Goal: Task Accomplishment & Management: Manage account settings

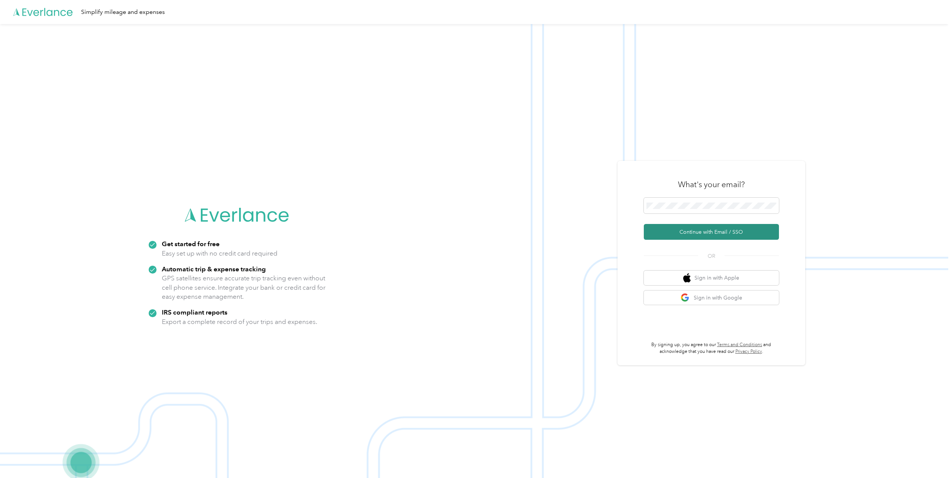
click at [697, 228] on button "Continue with Email / SSO" at bounding box center [711, 232] width 135 height 16
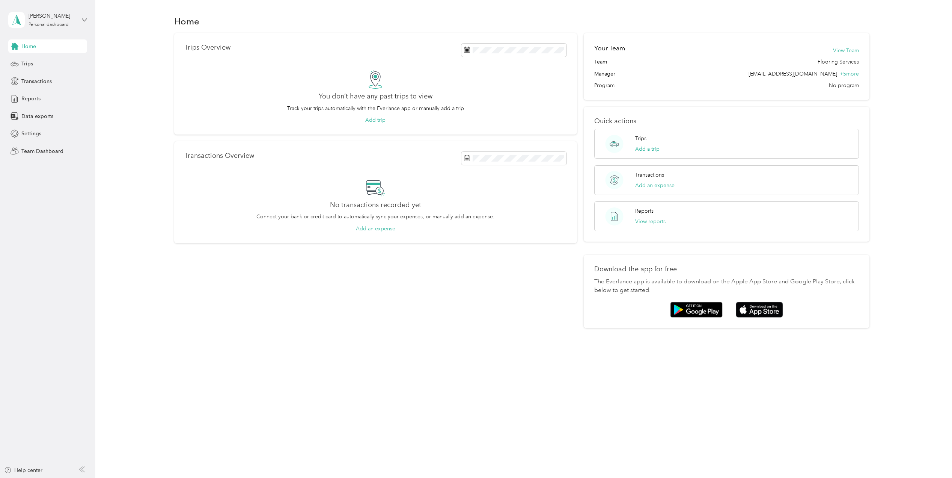
click at [84, 18] on icon at bounding box center [84, 19] width 5 height 5
click at [41, 64] on div "Team dashboard" at bounding box center [88, 61] width 148 height 13
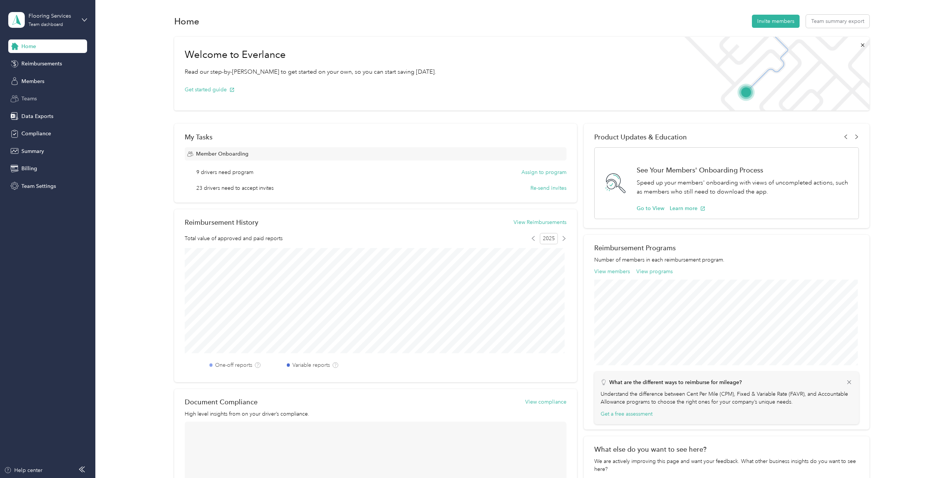
click at [38, 99] on div "Teams" at bounding box center [47, 99] width 79 height 14
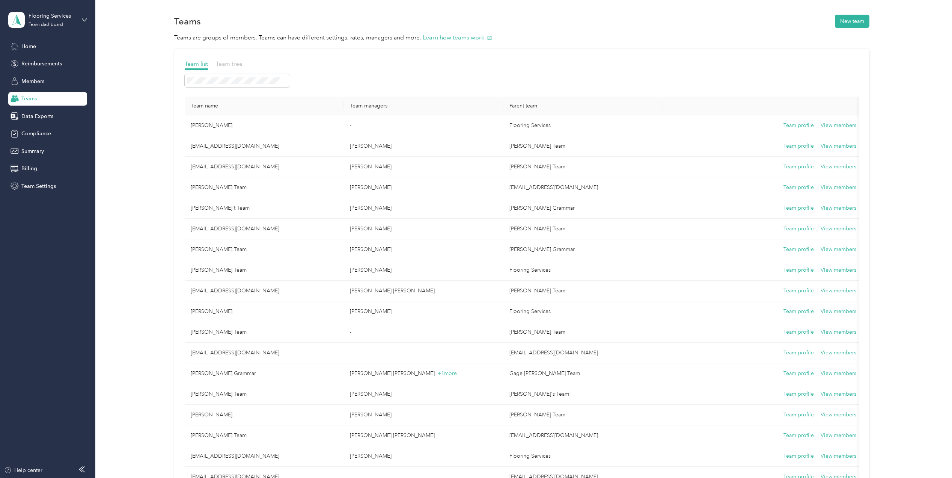
click at [227, 61] on span "Team tree" at bounding box center [229, 63] width 27 height 7
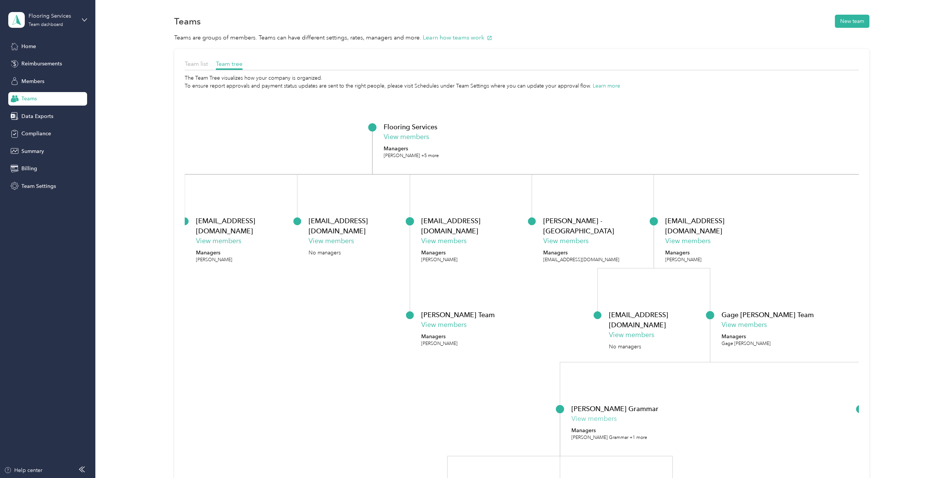
click at [585, 421] on button "View members" at bounding box center [594, 418] width 45 height 10
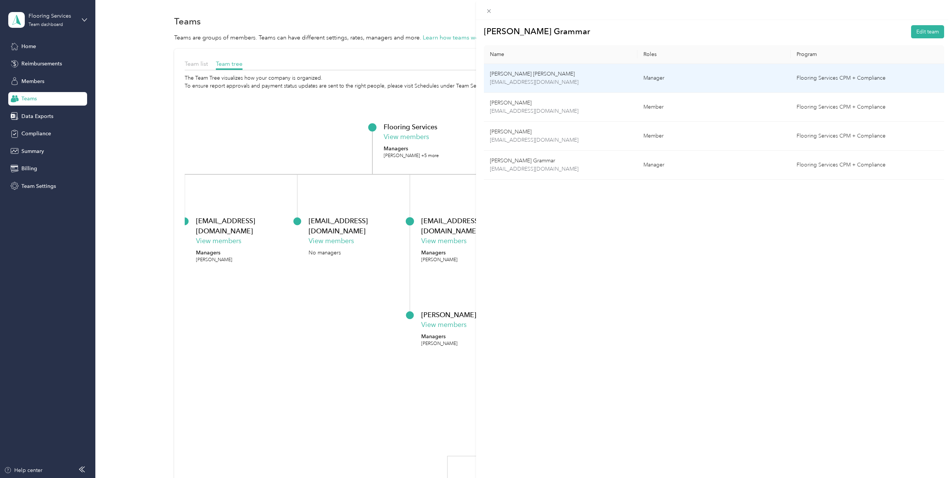
click at [566, 83] on p "[EMAIL_ADDRESS][DOMAIN_NAME]" at bounding box center [561, 82] width 142 height 8
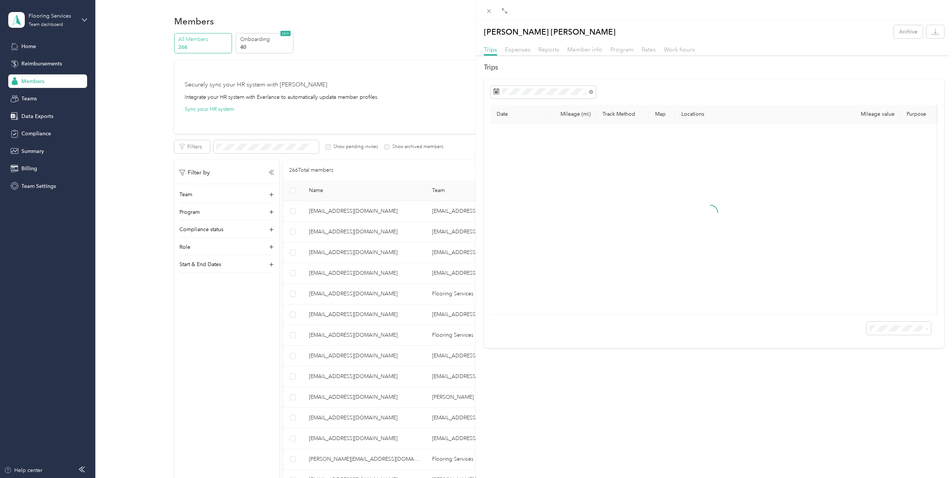
click at [398, 55] on div "[PERSON_NAME] [PERSON_NAME] Archive Trips Expenses Reports Member info Program …" at bounding box center [476, 239] width 952 height 478
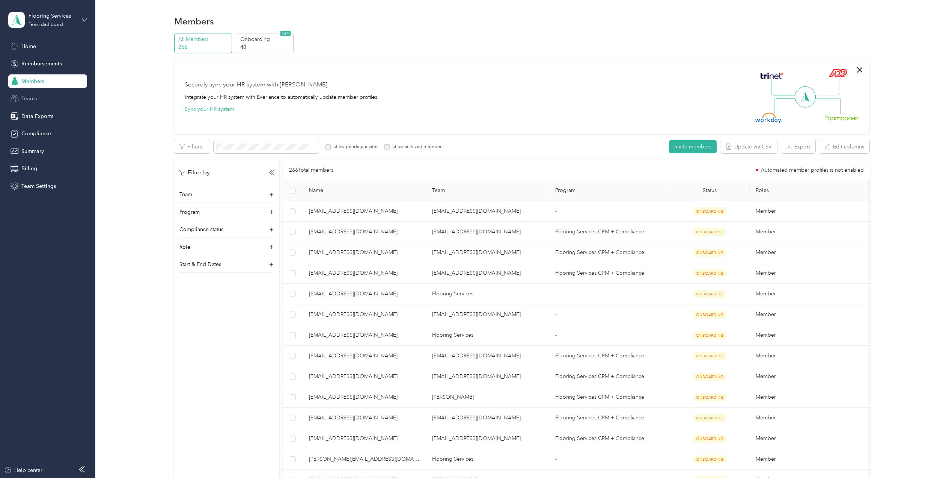
click at [53, 100] on div "Teams" at bounding box center [47, 99] width 79 height 14
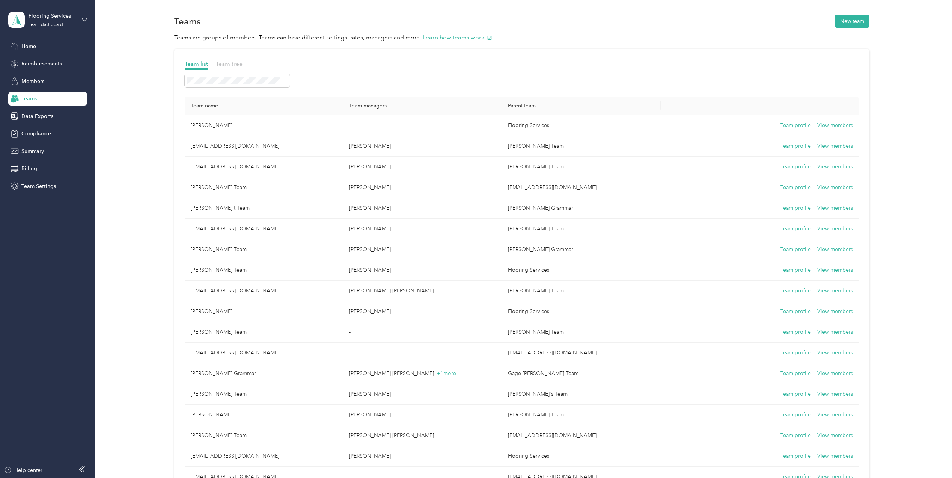
click at [238, 63] on span "Team tree" at bounding box center [229, 63] width 27 height 7
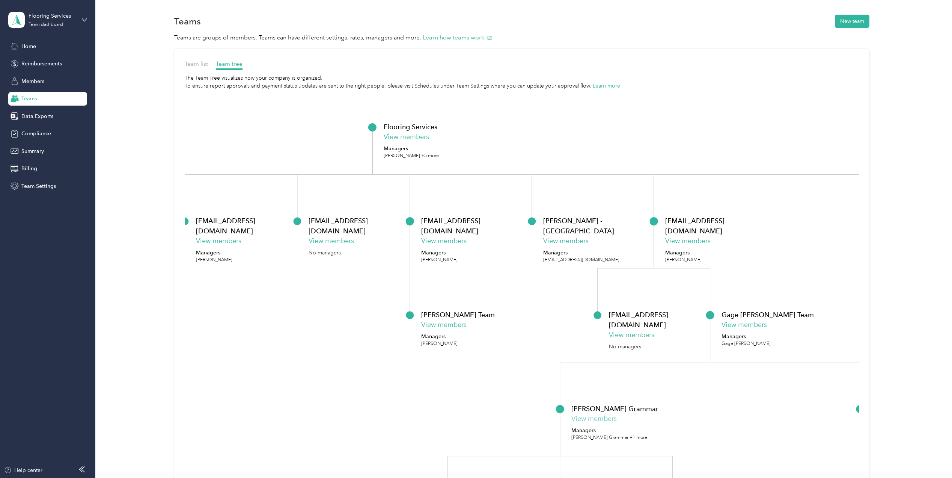
click at [605, 418] on button "View members" at bounding box center [594, 418] width 45 height 10
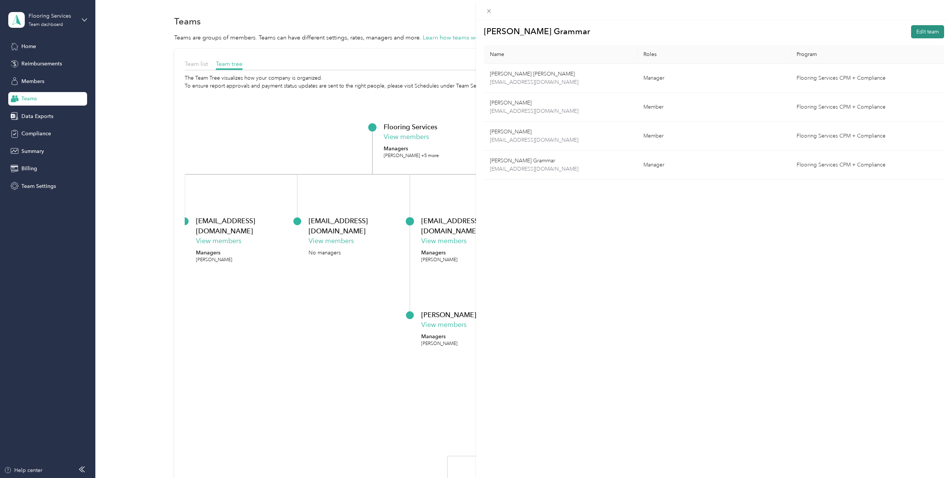
click at [920, 30] on button "Edit team" at bounding box center [927, 31] width 33 height 13
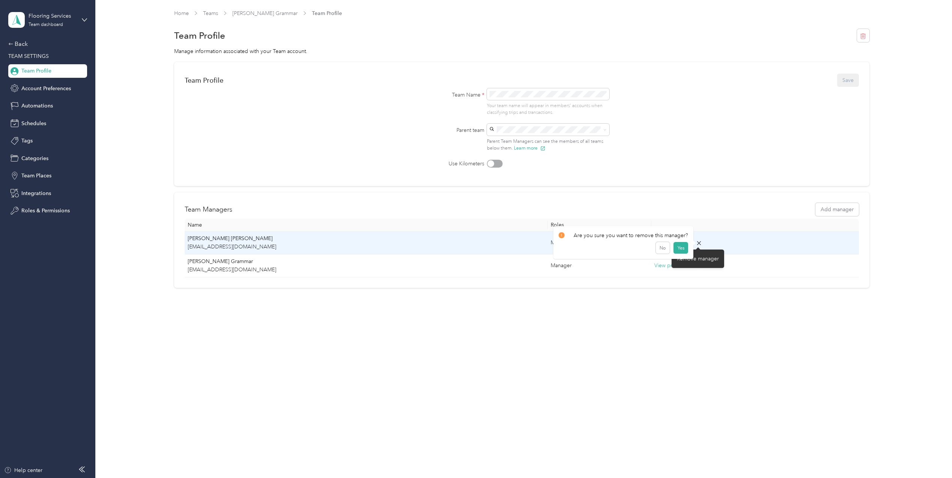
click at [699, 243] on icon at bounding box center [699, 243] width 7 height 7
click at [679, 248] on button "Yes" at bounding box center [681, 248] width 15 height 12
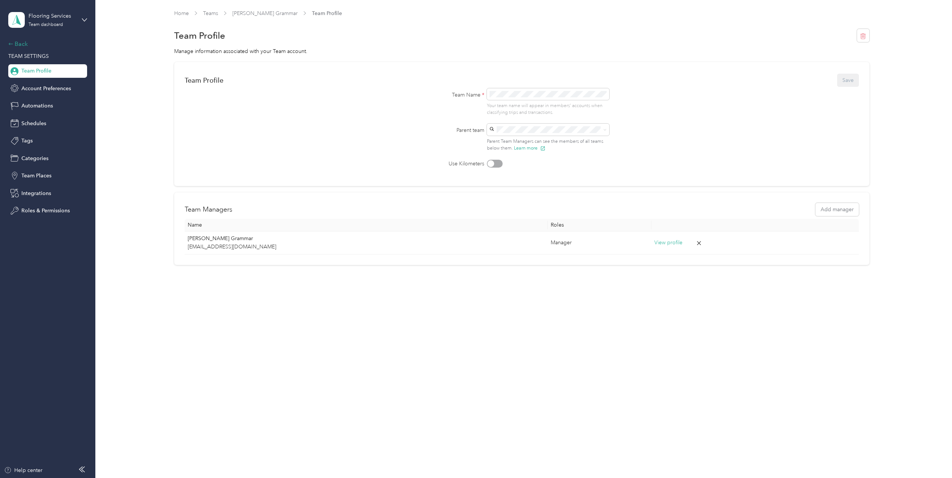
click at [18, 40] on div "Back" at bounding box center [45, 43] width 75 height 9
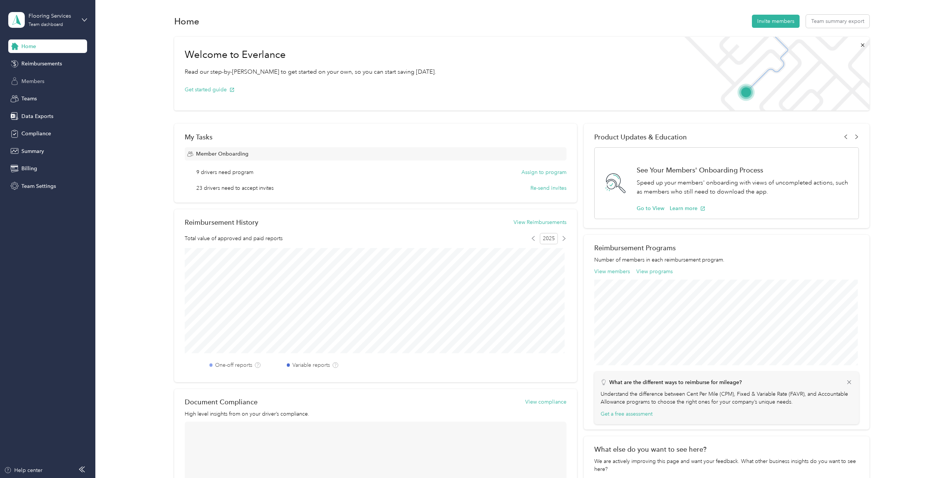
click at [42, 81] on span "Members" at bounding box center [32, 81] width 23 height 8
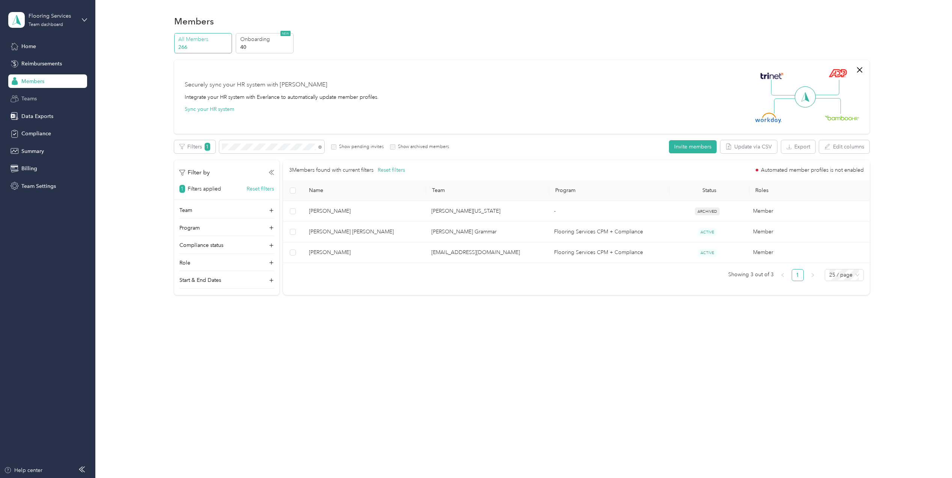
click at [29, 98] on span "Teams" at bounding box center [28, 99] width 15 height 8
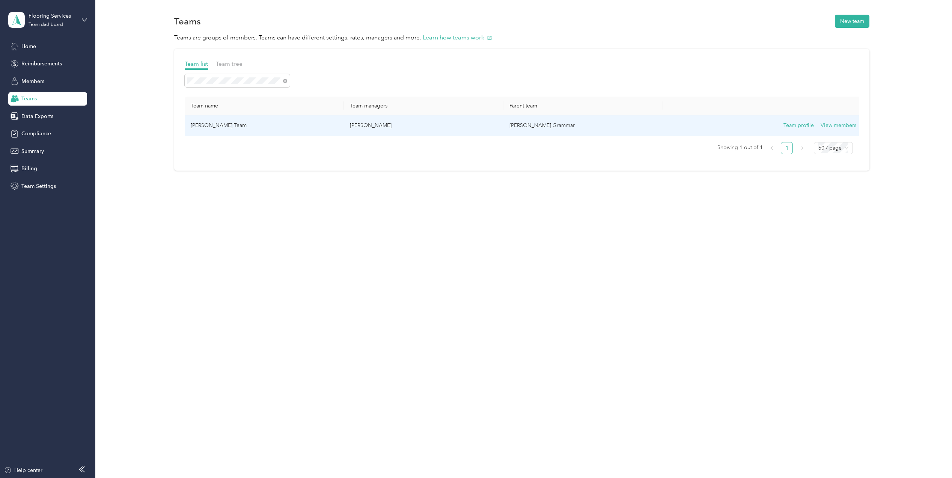
click at [239, 130] on td "[PERSON_NAME] Team" at bounding box center [265, 125] width 160 height 21
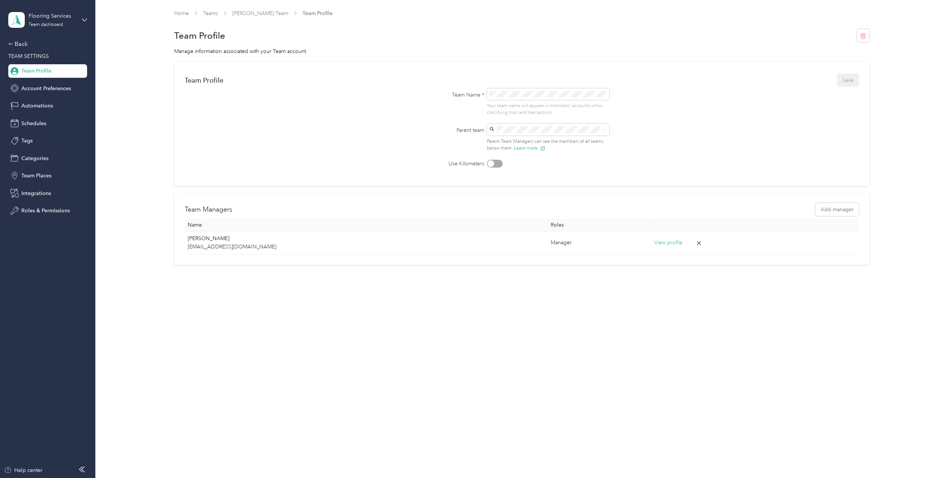
click at [317, 11] on span "Team Profile" at bounding box center [318, 13] width 30 height 8
click at [209, 11] on link "Teams" at bounding box center [210, 13] width 15 height 6
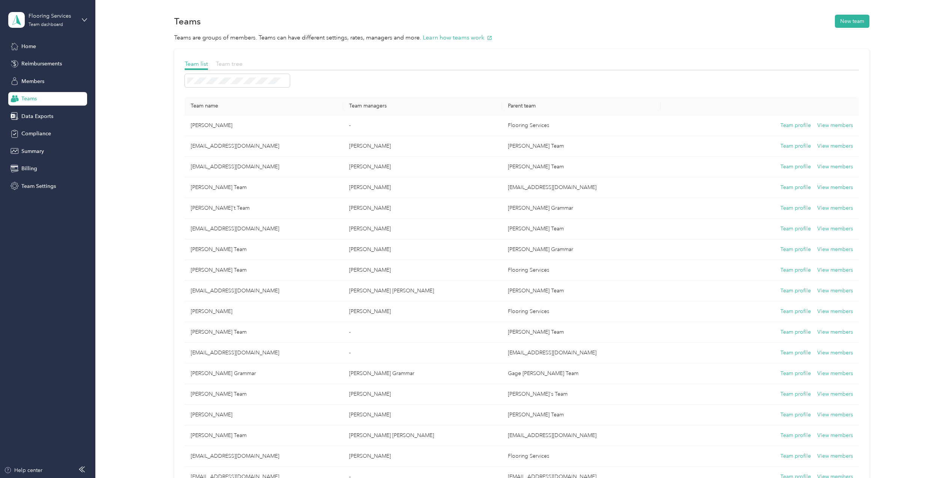
click at [233, 65] on span "Team tree" at bounding box center [229, 63] width 27 height 7
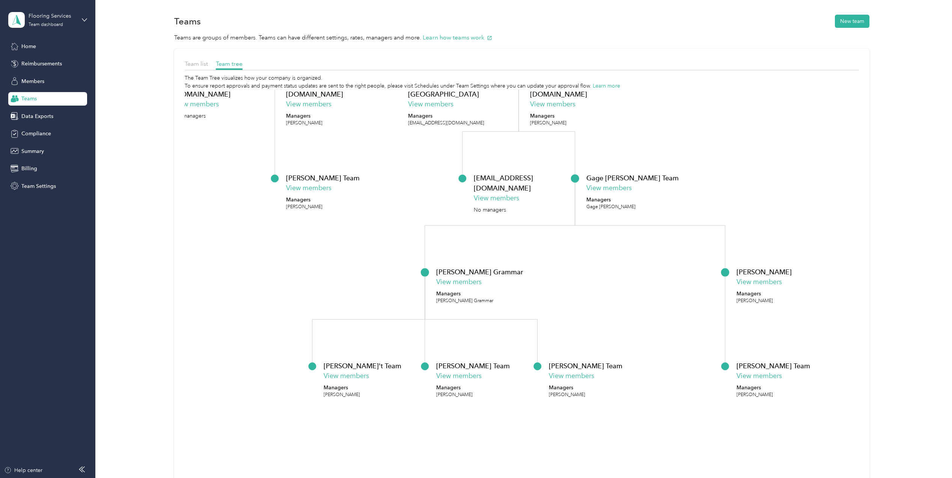
drag, startPoint x: 851, startPoint y: 260, endPoint x: 715, endPoint y: 123, distance: 192.3
click at [715, 123] on icon "Flooring Services View members Managers [EMAIL_ADDRESS][DOMAIN_NAME] +5 more [P…" at bounding box center [522, 305] width 675 height 430
click at [457, 374] on button "View members" at bounding box center [458, 376] width 45 height 10
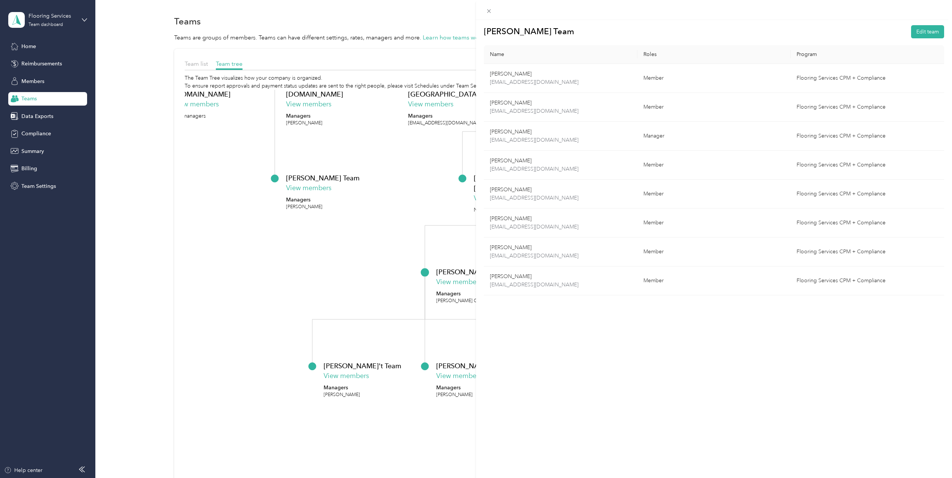
click at [258, 251] on div "[PERSON_NAME] Team Edit team Name Roles Program [PERSON_NAME] [EMAIL_ADDRESS][D…" at bounding box center [476, 239] width 952 height 478
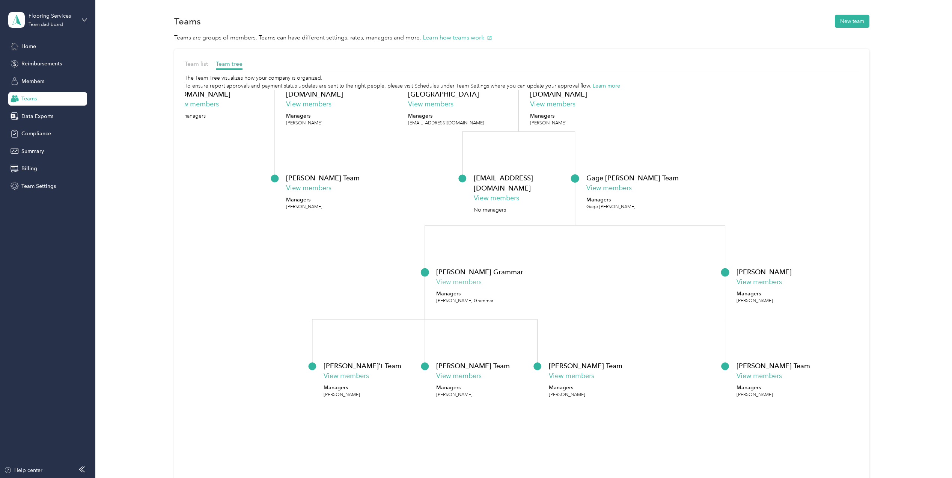
click at [448, 279] on button "View members" at bounding box center [458, 282] width 45 height 10
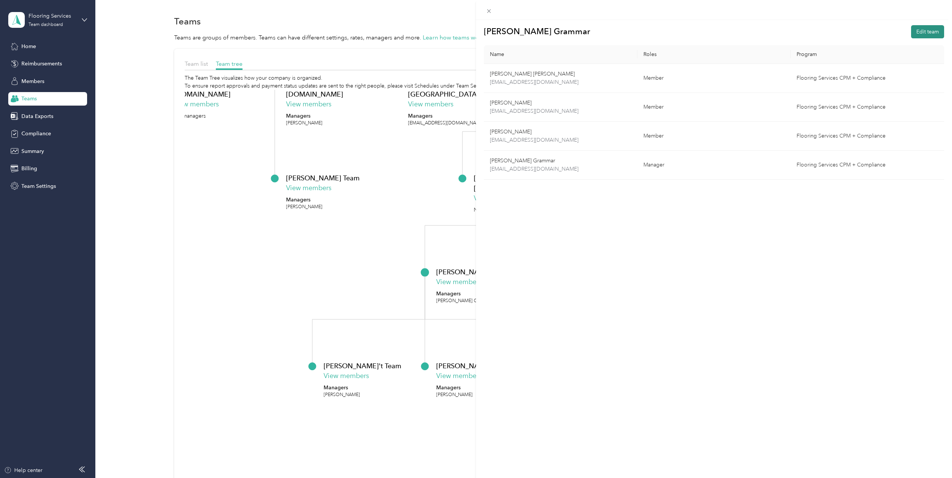
click at [924, 32] on button "Edit team" at bounding box center [927, 31] width 33 height 13
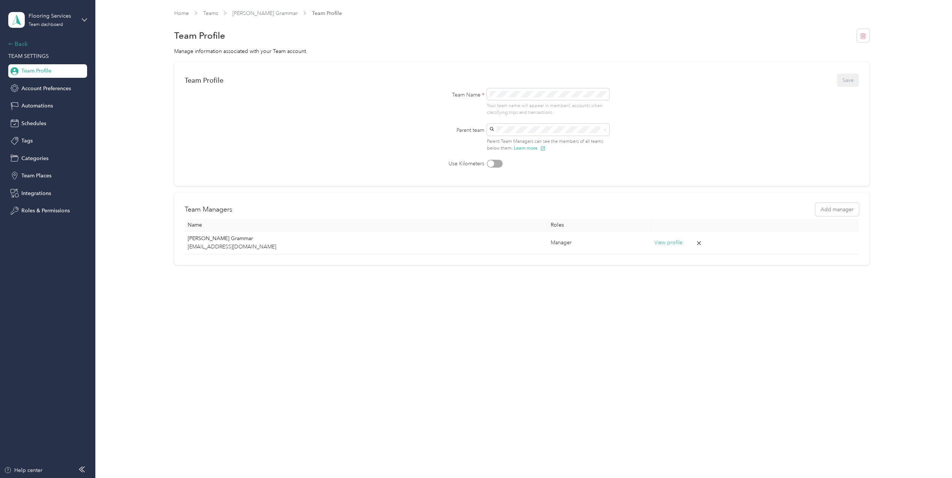
click at [15, 42] on div "Back" at bounding box center [45, 43] width 75 height 9
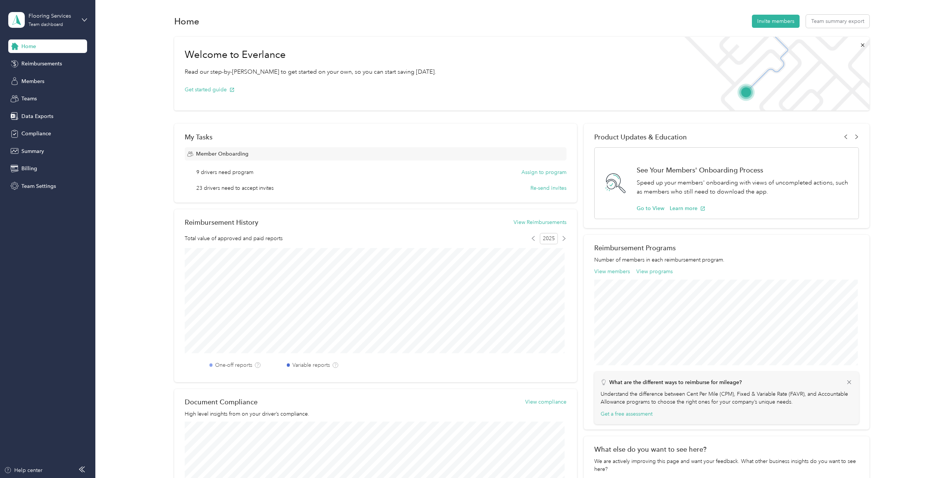
click at [120, 62] on div "Welcome to Everlance Read our step-by-[PERSON_NAME] to get started on your own,…" at bounding box center [521, 282] width 835 height 498
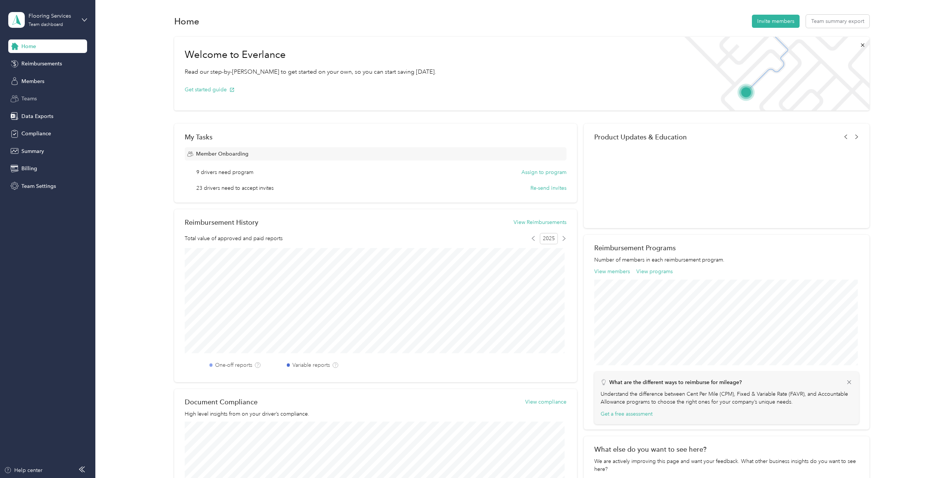
click at [38, 95] on div "Teams" at bounding box center [47, 99] width 79 height 14
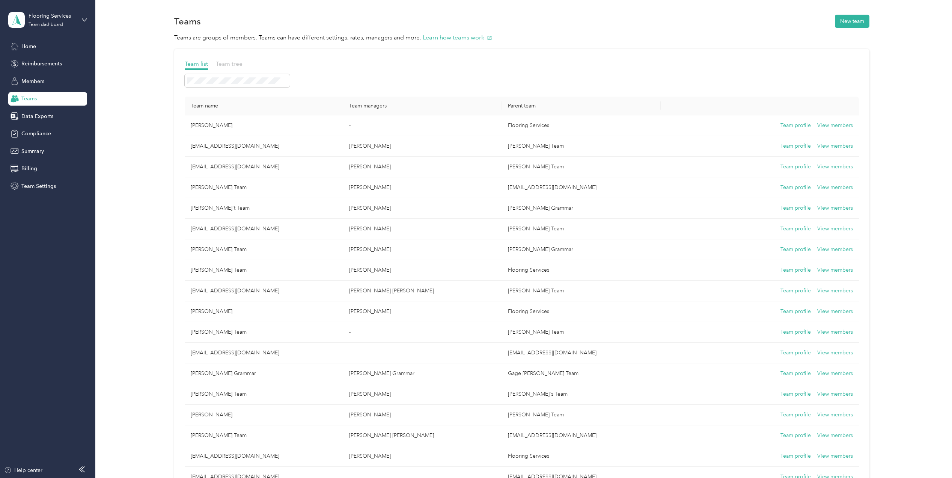
click at [236, 62] on span "Team tree" at bounding box center [229, 63] width 27 height 7
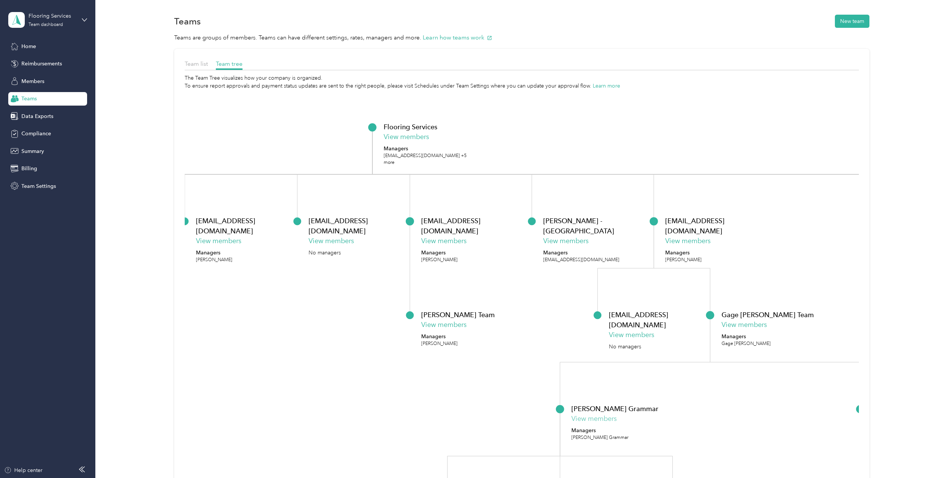
click at [601, 418] on button "View members" at bounding box center [594, 418] width 45 height 10
click at [600, 419] on button "View members" at bounding box center [594, 418] width 45 height 10
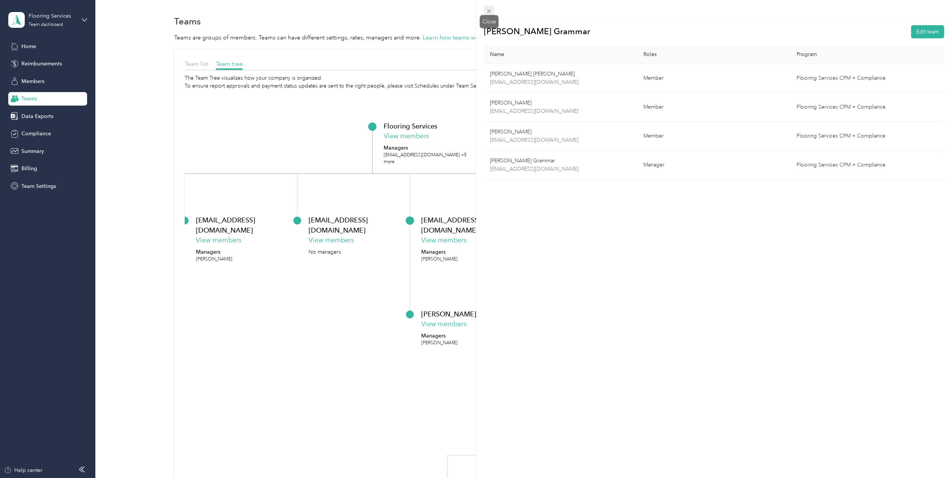
click at [490, 8] on icon at bounding box center [489, 11] width 6 height 6
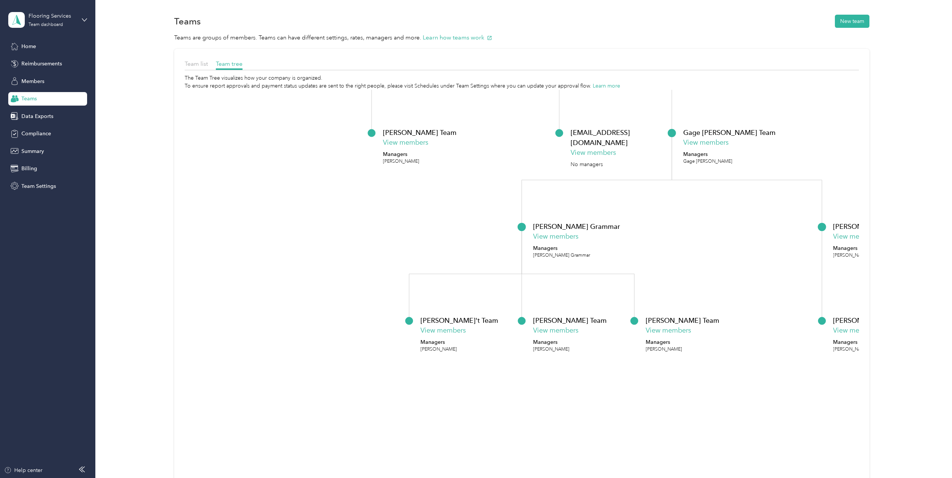
drag, startPoint x: 324, startPoint y: 317, endPoint x: 286, endPoint y: 136, distance: 185.4
click at [286, 136] on icon "Flooring Services View members Managers [EMAIL_ADDRESS][DOMAIN_NAME] +5 more [P…" at bounding box center [522, 305] width 675 height 430
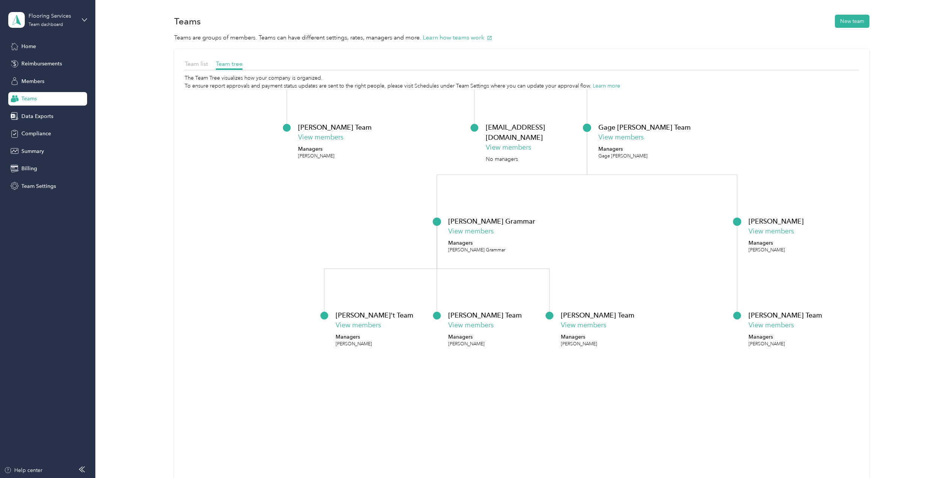
drag, startPoint x: 281, startPoint y: 212, endPoint x: 196, endPoint y: 207, distance: 85.4
click at [196, 207] on icon "Flooring Services View members Managers [EMAIL_ADDRESS][DOMAIN_NAME] +5 more [P…" at bounding box center [522, 305] width 675 height 430
click at [639, 139] on button "View members" at bounding box center [620, 137] width 45 height 10
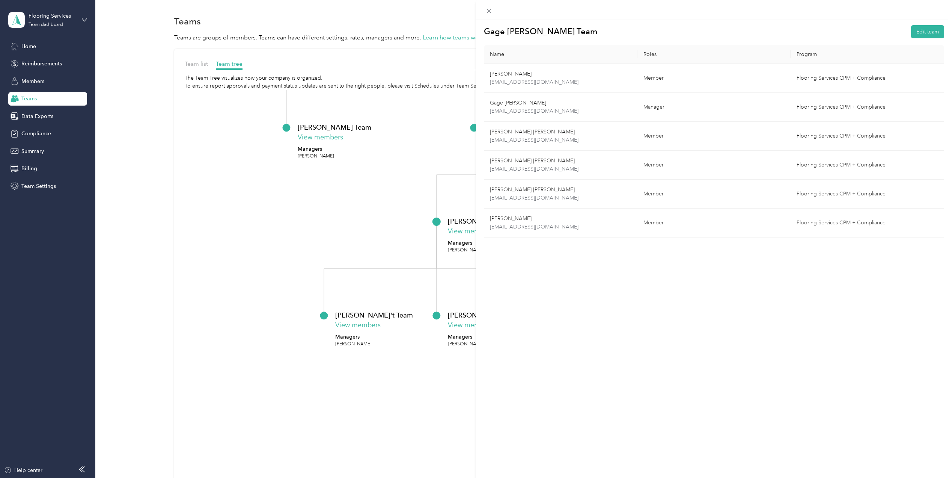
click at [39, 82] on div "Gage [PERSON_NAME] Team Edit team Name Roles Program [PERSON_NAME] [PERSON_NAME…" at bounding box center [476, 239] width 952 height 478
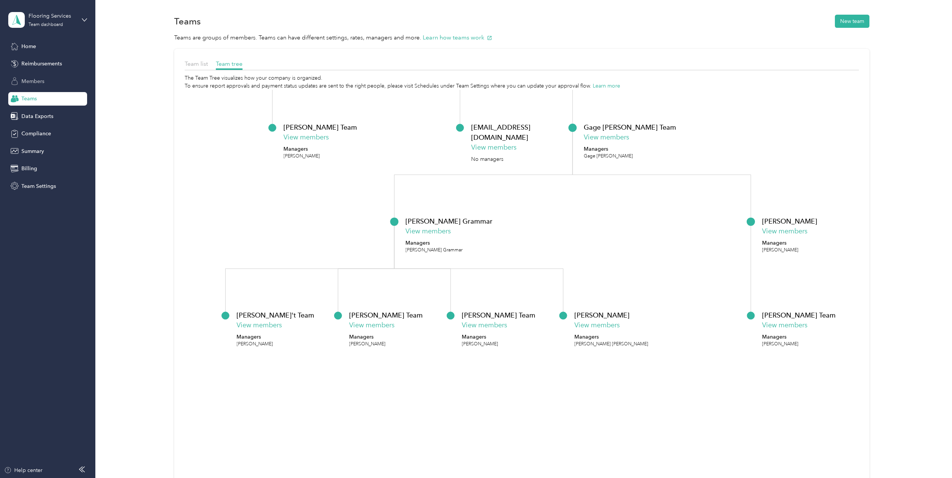
click at [46, 77] on div "Members" at bounding box center [47, 81] width 79 height 14
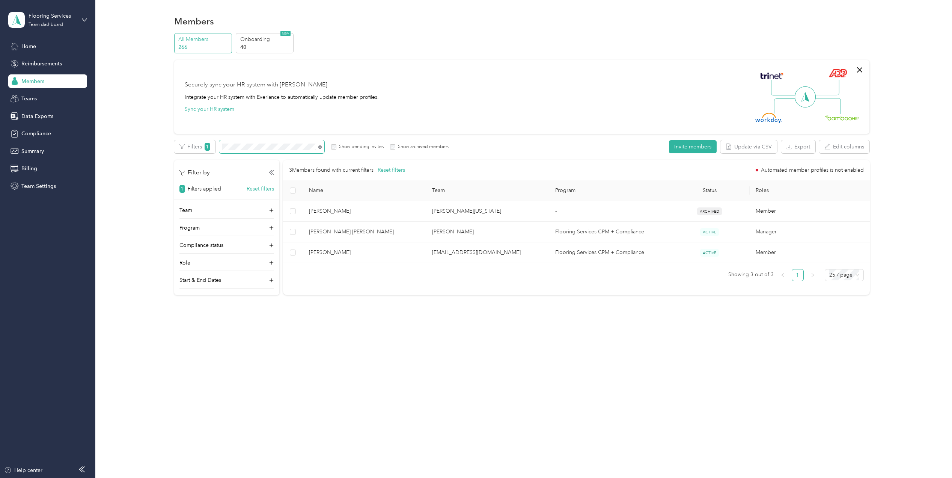
click at [319, 148] on icon at bounding box center [319, 146] width 3 height 3
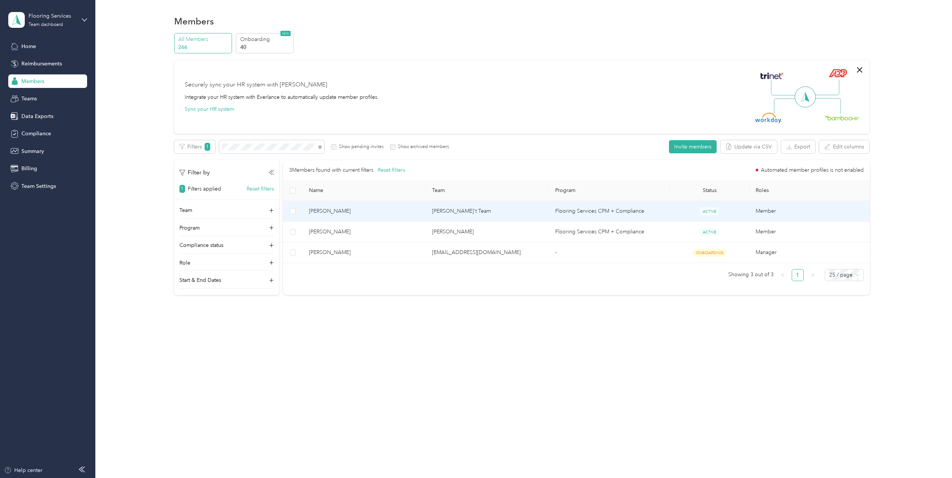
click at [418, 209] on span "[PERSON_NAME]" at bounding box center [364, 211] width 111 height 8
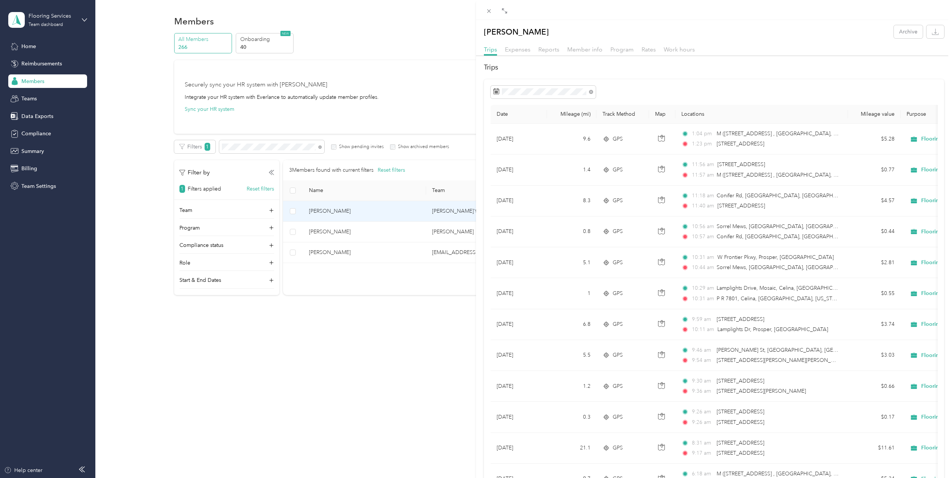
drag, startPoint x: 289, startPoint y: 210, endPoint x: 304, endPoint y: 225, distance: 22.0
click at [289, 210] on div "[PERSON_NAME] Archive Trips Expenses Reports Member info Program Rates Work hou…" at bounding box center [476, 239] width 952 height 478
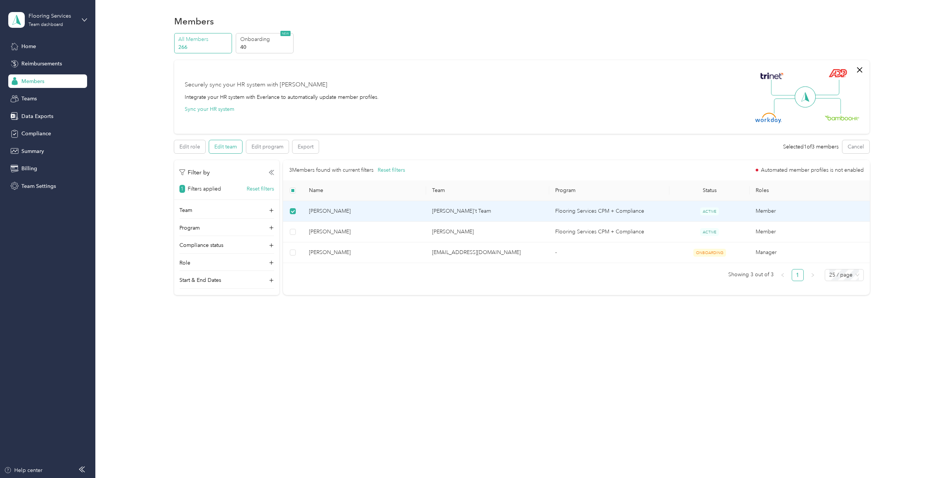
click at [233, 149] on button "Edit team" at bounding box center [225, 146] width 33 height 13
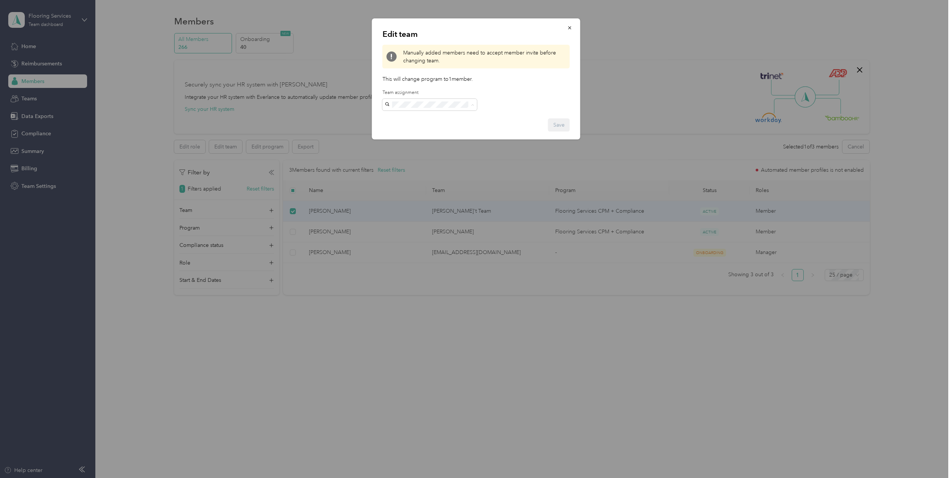
click at [418, 128] on p "[PERSON_NAME] [PERSON_NAME]" at bounding box center [430, 131] width 84 height 16
click at [571, 28] on icon "button" at bounding box center [569, 27] width 5 height 5
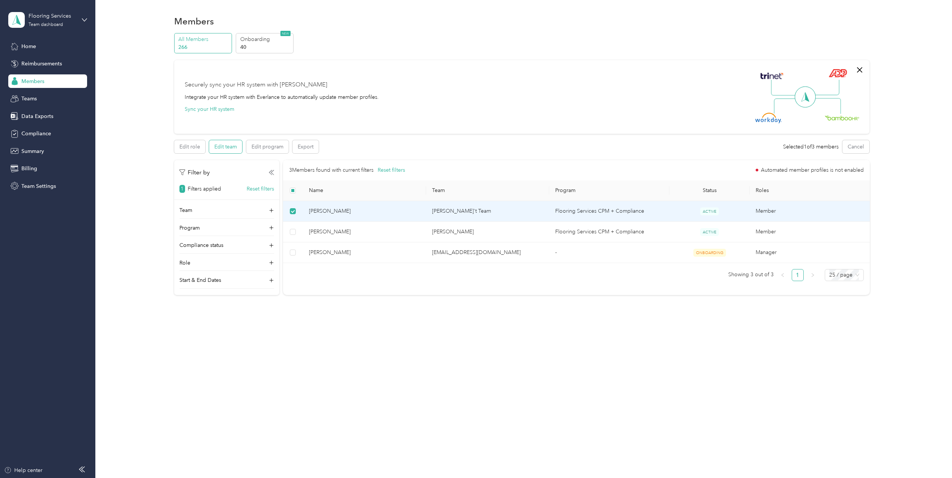
click at [235, 148] on button "Edit team" at bounding box center [225, 146] width 33 height 13
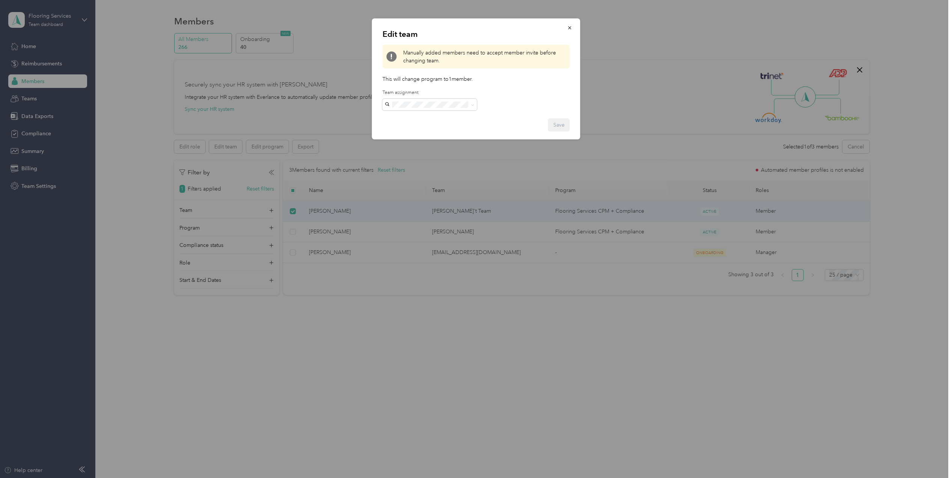
click at [408, 114] on span "[PERSON_NAME]" at bounding box center [409, 116] width 42 height 6
click at [561, 122] on button "Save" at bounding box center [559, 124] width 22 height 13
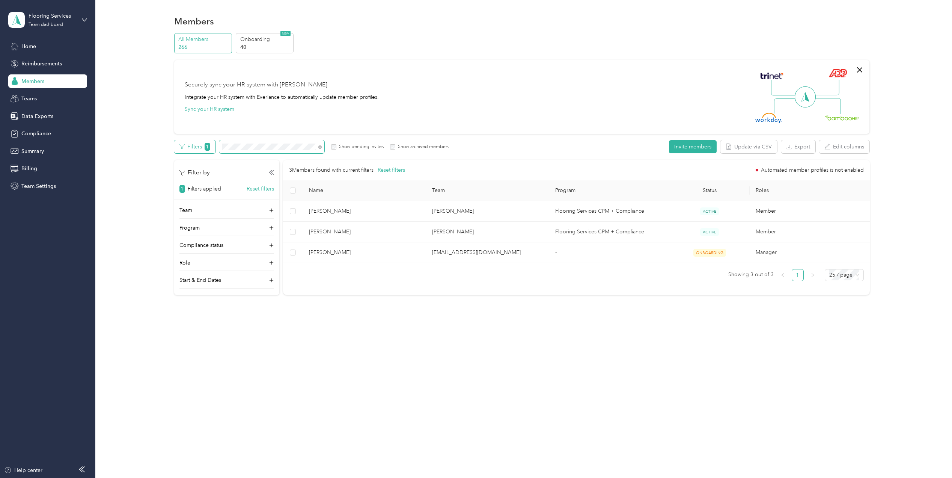
click at [194, 149] on div "Filters 1 Show pending invites Show archived members" at bounding box center [311, 146] width 275 height 13
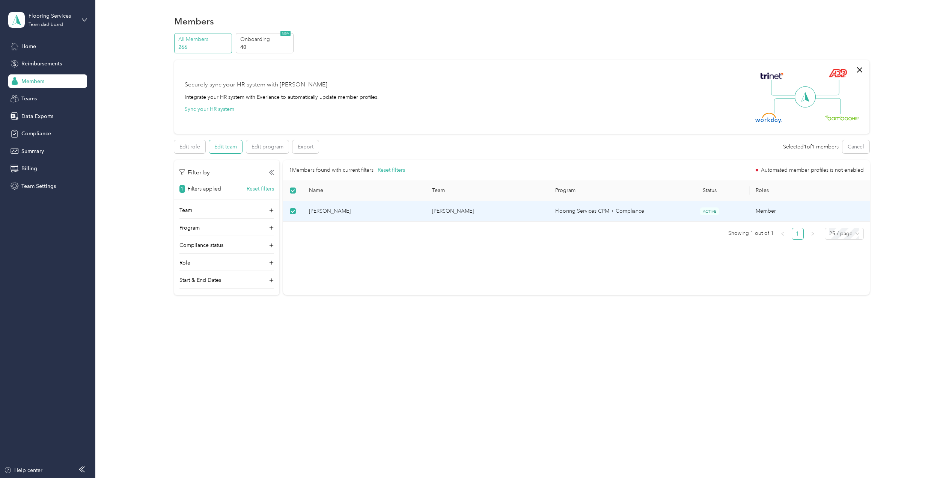
click at [230, 147] on button "Edit team" at bounding box center [225, 146] width 33 height 13
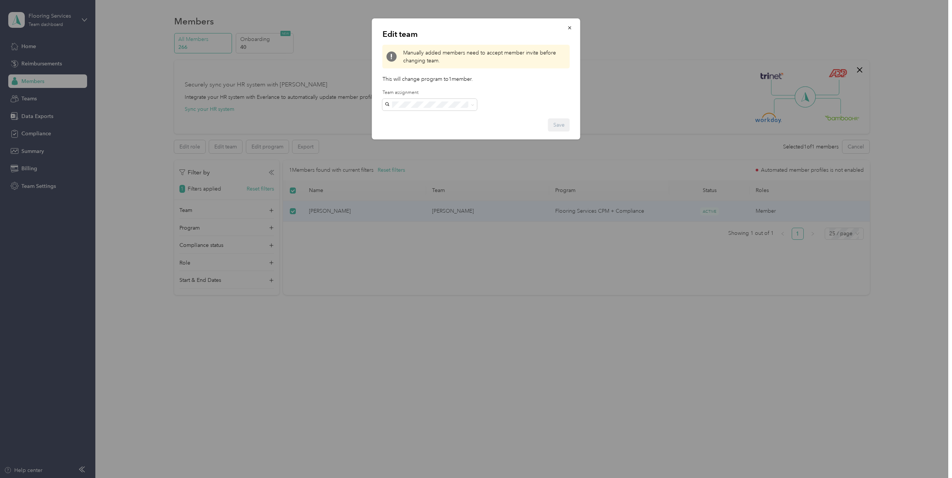
click at [412, 117] on span "[PERSON_NAME]" at bounding box center [409, 117] width 42 height 6
click at [561, 120] on button "Save" at bounding box center [559, 124] width 22 height 13
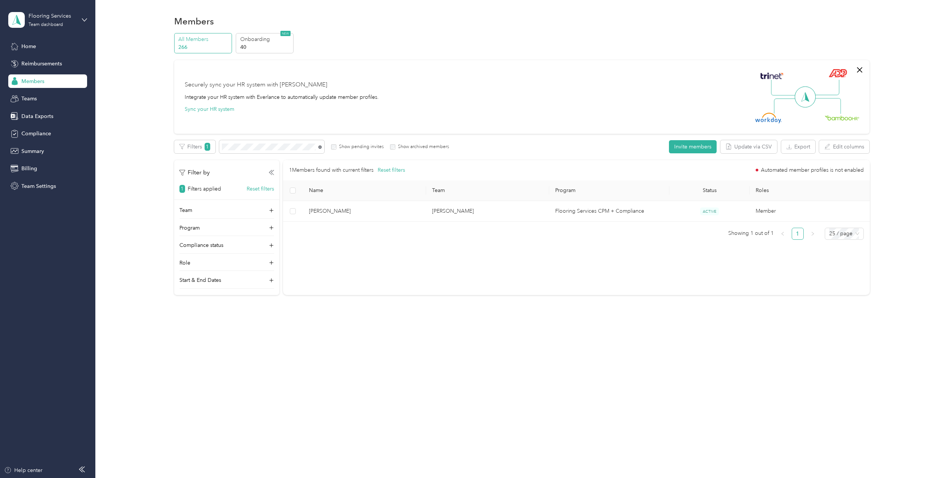
click at [321, 146] on icon at bounding box center [319, 146] width 3 height 3
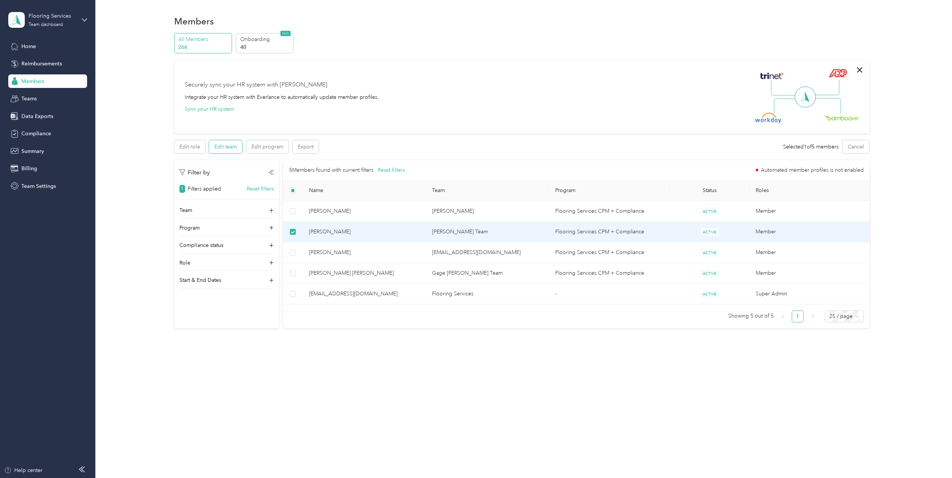
click at [234, 143] on button "Edit team" at bounding box center [225, 146] width 33 height 13
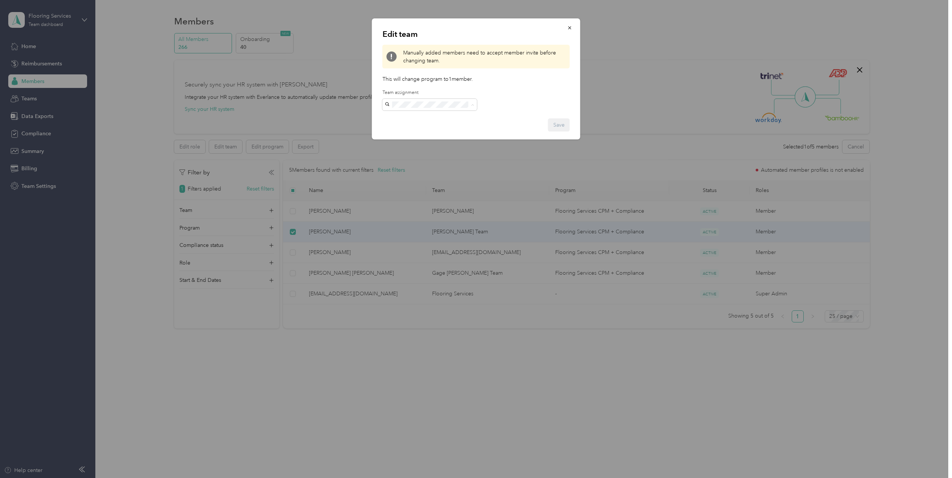
click at [399, 114] on div "[PERSON_NAME] [PERSON_NAME] [PERSON_NAME]" at bounding box center [430, 126] width 84 height 25
click at [561, 119] on button "Save" at bounding box center [559, 124] width 22 height 13
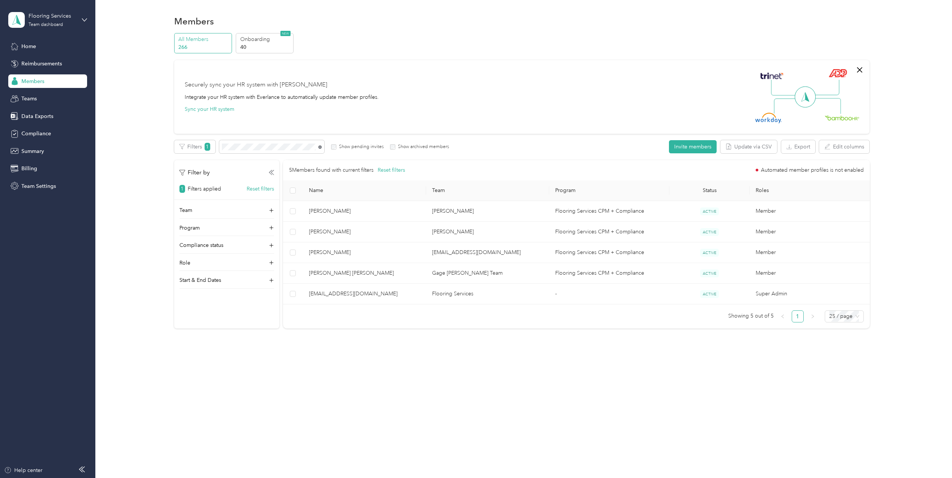
click at [319, 146] on icon at bounding box center [319, 146] width 3 height 3
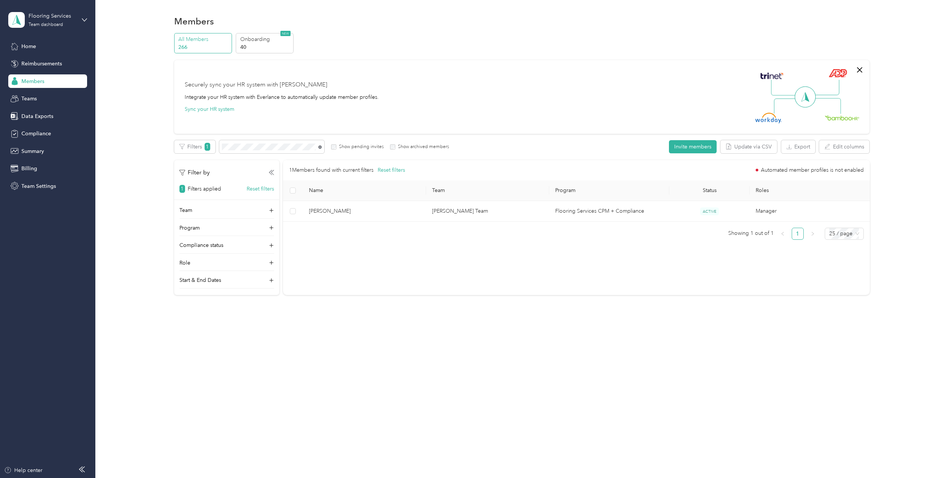
click at [321, 148] on icon at bounding box center [319, 146] width 3 height 3
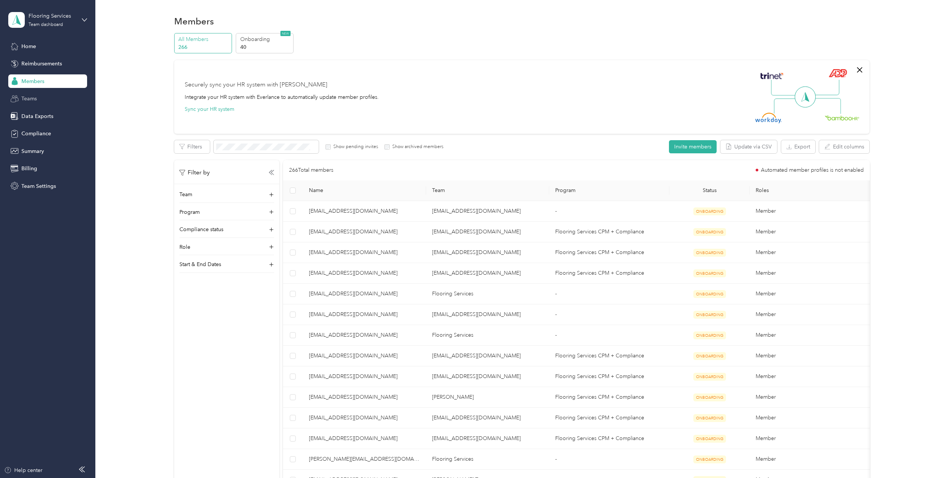
click at [39, 95] on div "Teams" at bounding box center [47, 99] width 79 height 14
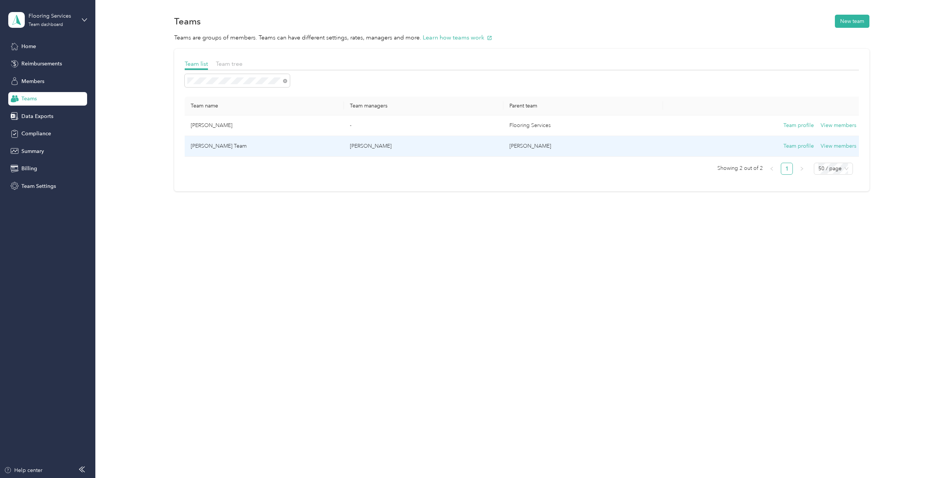
click at [213, 145] on td "[PERSON_NAME] Team" at bounding box center [265, 146] width 160 height 21
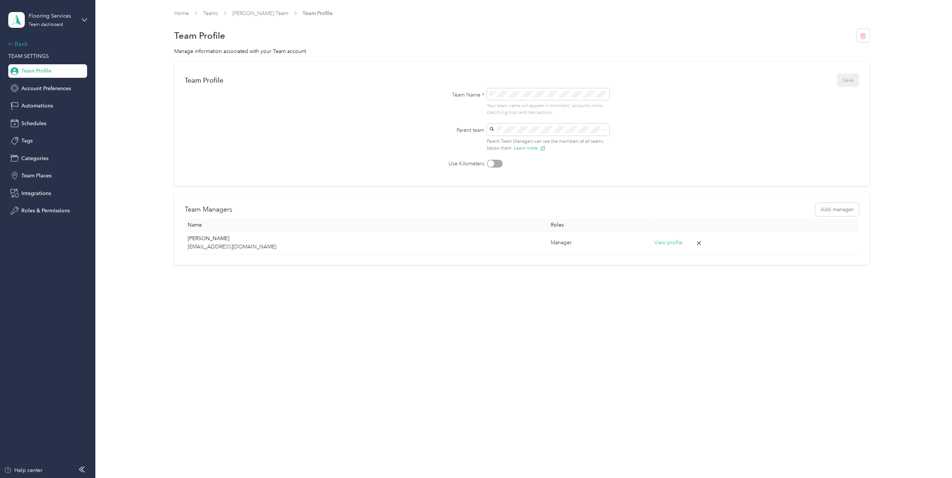
click at [23, 44] on div "Back" at bounding box center [45, 43] width 75 height 9
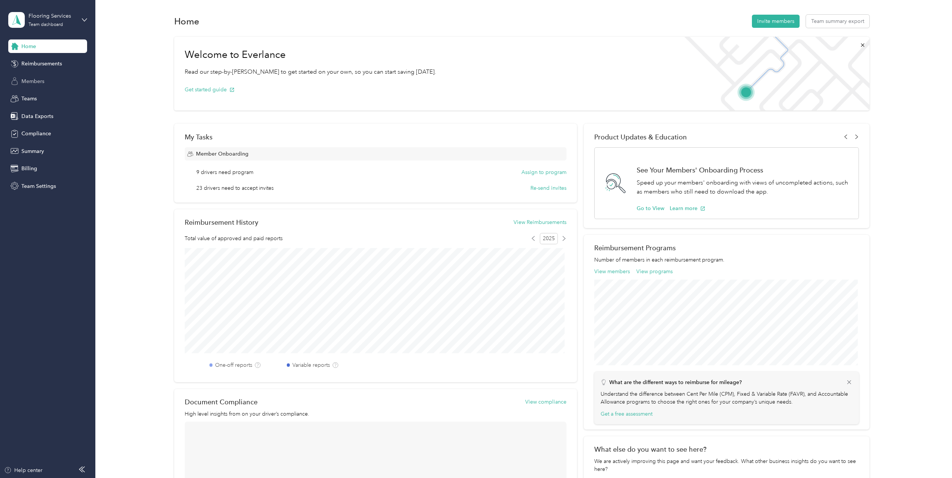
click at [38, 83] on span "Members" at bounding box center [32, 81] width 23 height 8
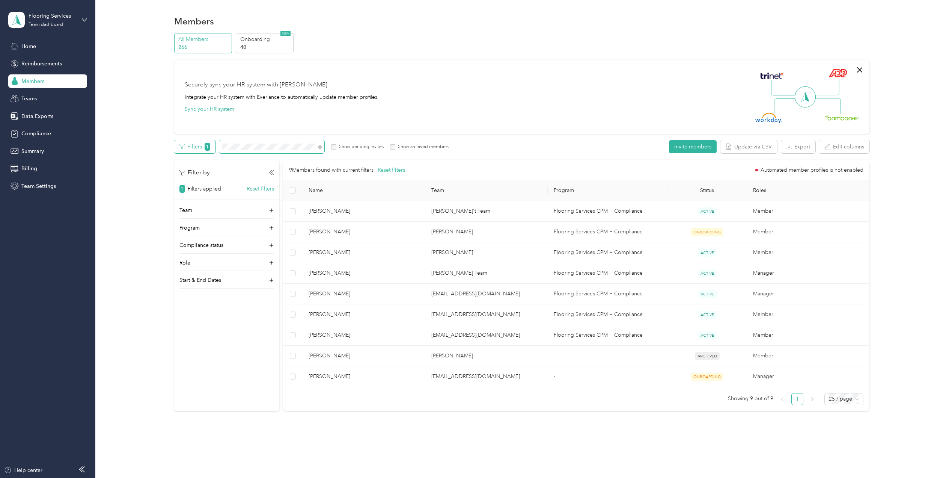
click at [211, 143] on div "Filters 1 Show pending invites Show archived members" at bounding box center [311, 146] width 275 height 13
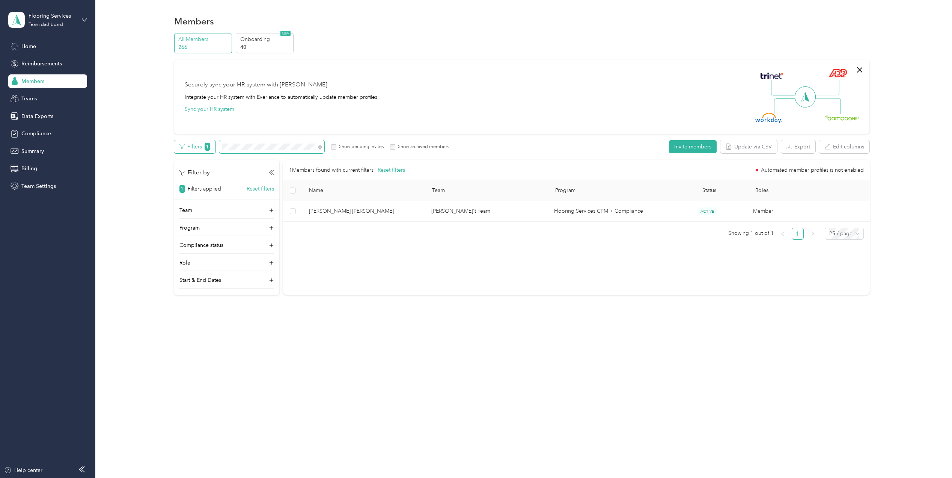
click at [204, 146] on div "Filters 1 Show pending invites Show archived members" at bounding box center [311, 146] width 275 height 13
click at [203, 145] on div "Filters 1 Show pending invites Show archived members" at bounding box center [311, 146] width 275 height 13
click at [213, 143] on div "Filters 1 Show pending invites Show archived members" at bounding box center [311, 146] width 275 height 13
click at [39, 98] on div "Teams" at bounding box center [47, 99] width 79 height 14
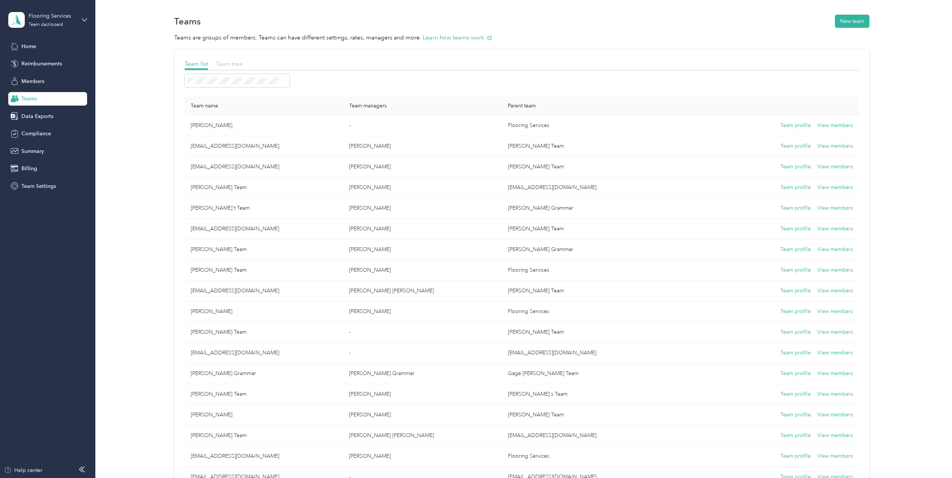
click at [228, 61] on span "Team tree" at bounding box center [229, 63] width 27 height 7
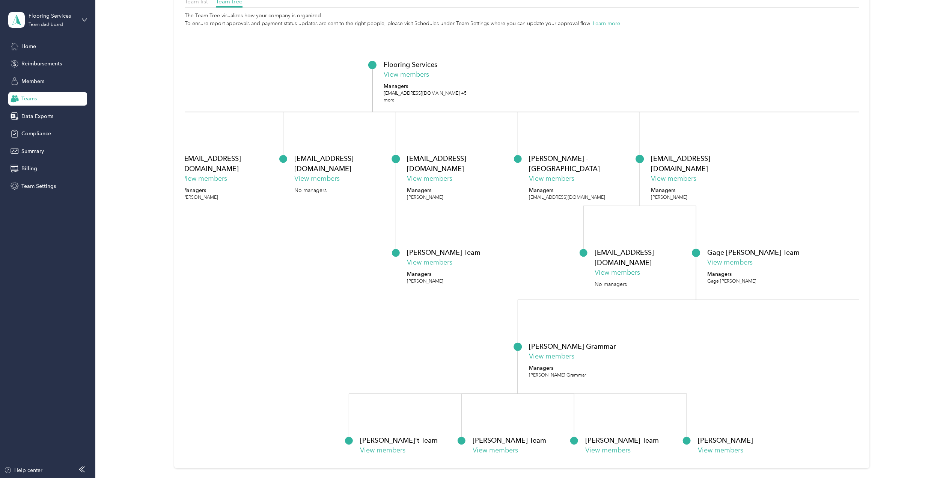
scroll to position [76, 0]
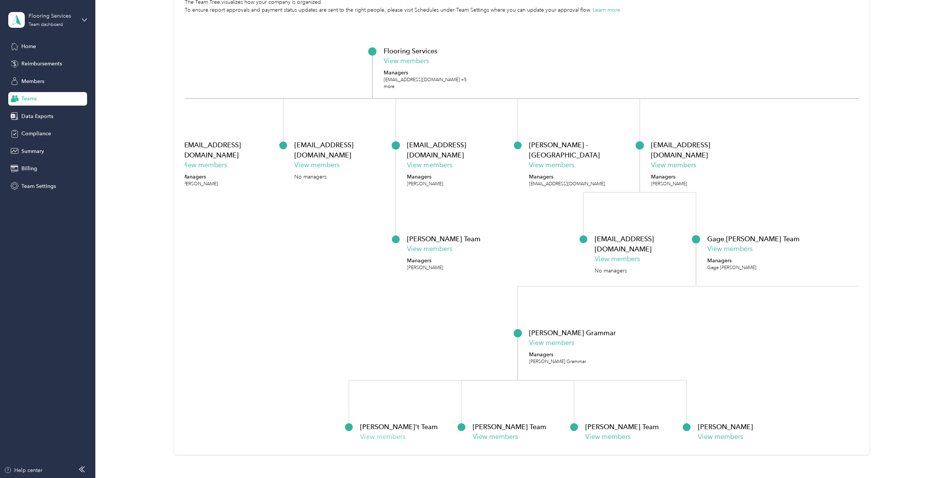
click at [367, 439] on button "View members" at bounding box center [382, 437] width 45 height 10
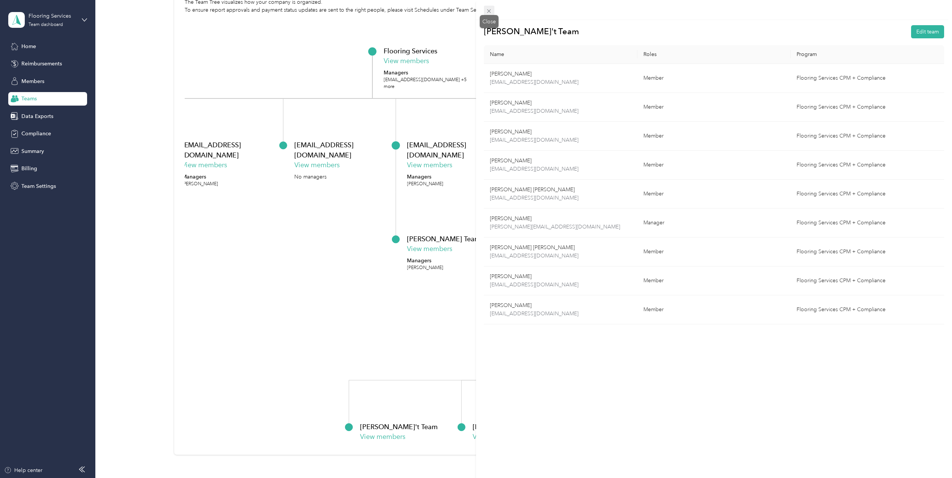
click at [491, 12] on icon at bounding box center [489, 11] width 6 height 6
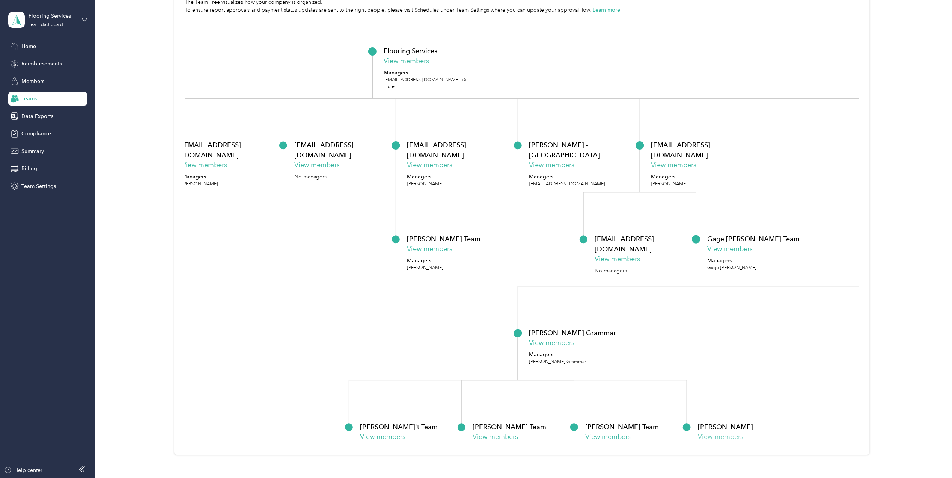
click at [709, 436] on button "View members" at bounding box center [720, 437] width 45 height 10
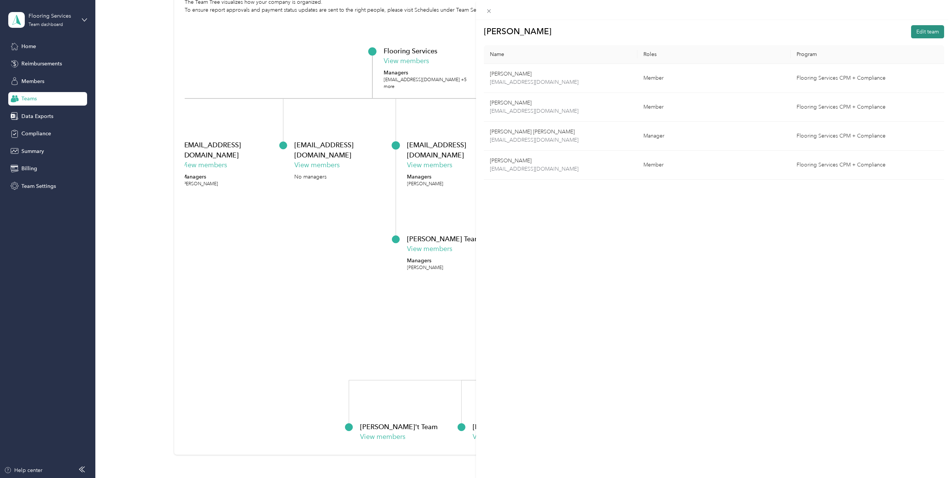
click at [918, 29] on button "Edit team" at bounding box center [927, 31] width 33 height 13
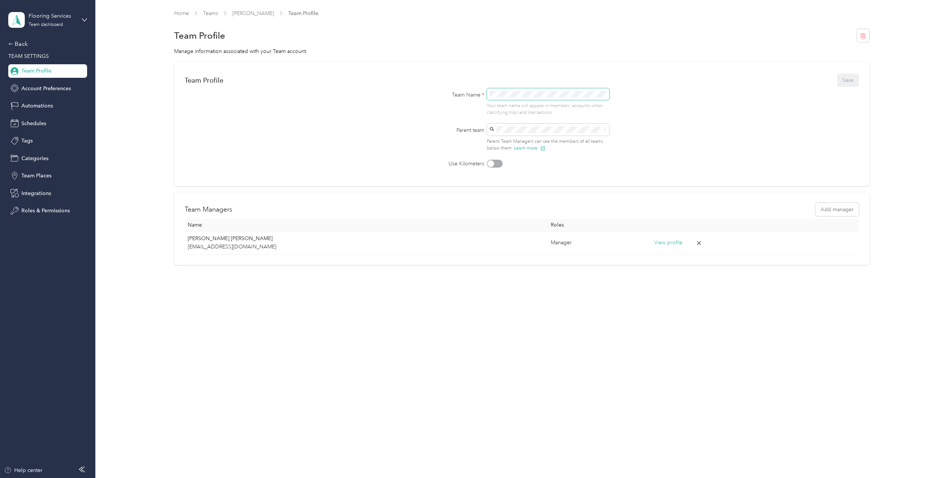
click at [473, 101] on div "Team Name * Your team name will appear in members’ accounts when classifying tr…" at bounding box center [522, 102] width 210 height 28
click at [535, 89] on span at bounding box center [548, 94] width 123 height 12
click at [20, 42] on div "Back" at bounding box center [45, 43] width 75 height 9
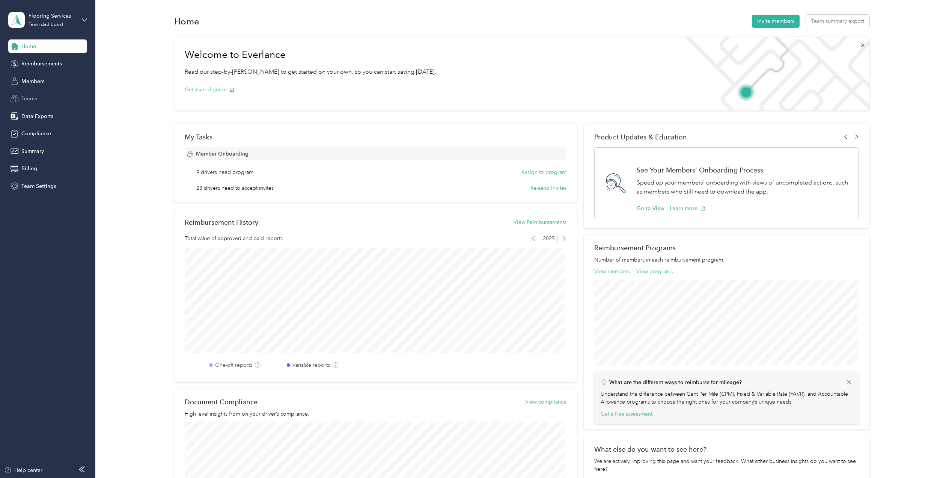
click at [34, 98] on span "Teams" at bounding box center [28, 99] width 15 height 8
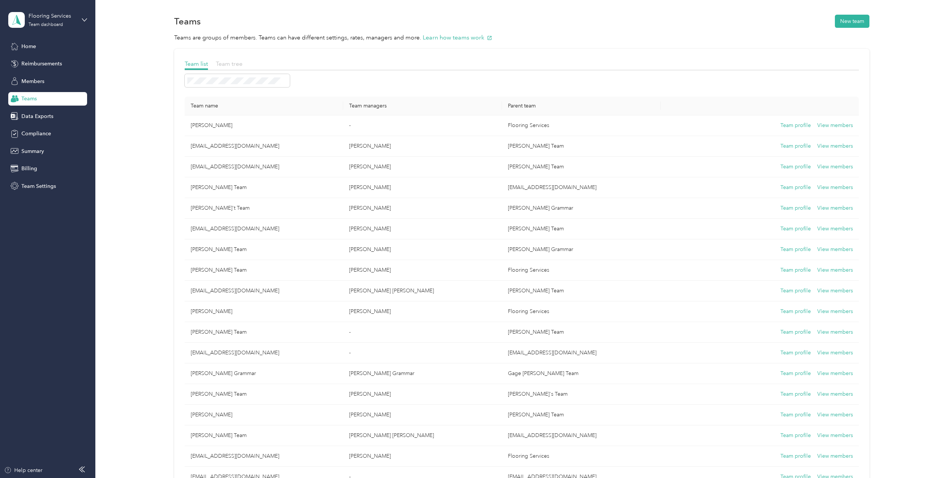
click at [230, 62] on span "Team tree" at bounding box center [229, 63] width 27 height 7
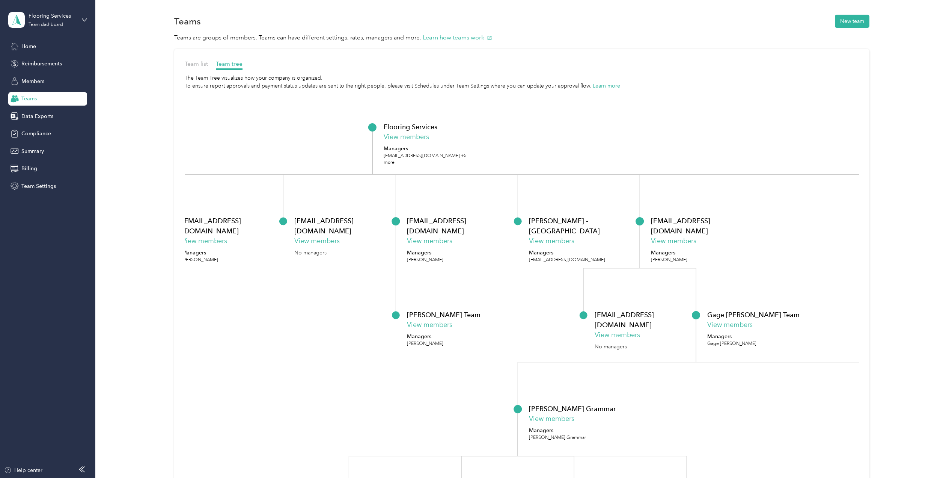
scroll to position [134, 0]
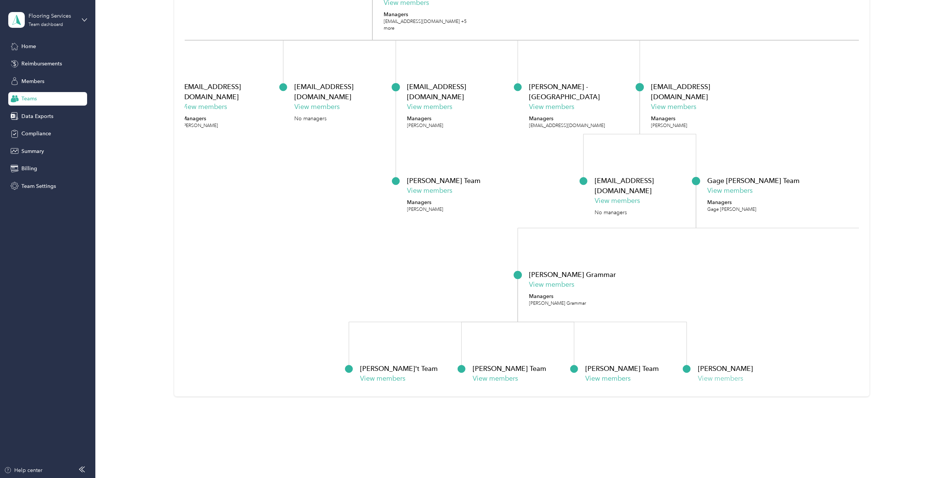
click at [714, 376] on button "View members" at bounding box center [720, 378] width 45 height 10
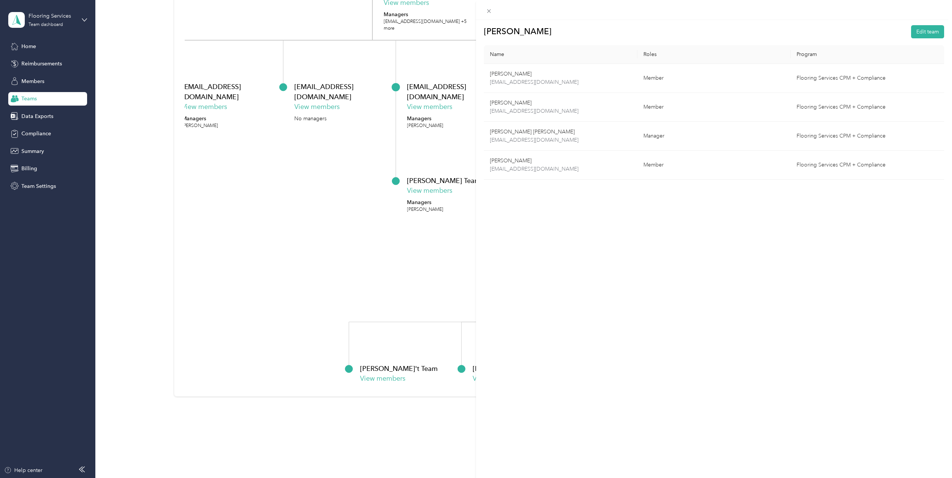
click at [490, 11] on icon at bounding box center [489, 11] width 6 height 6
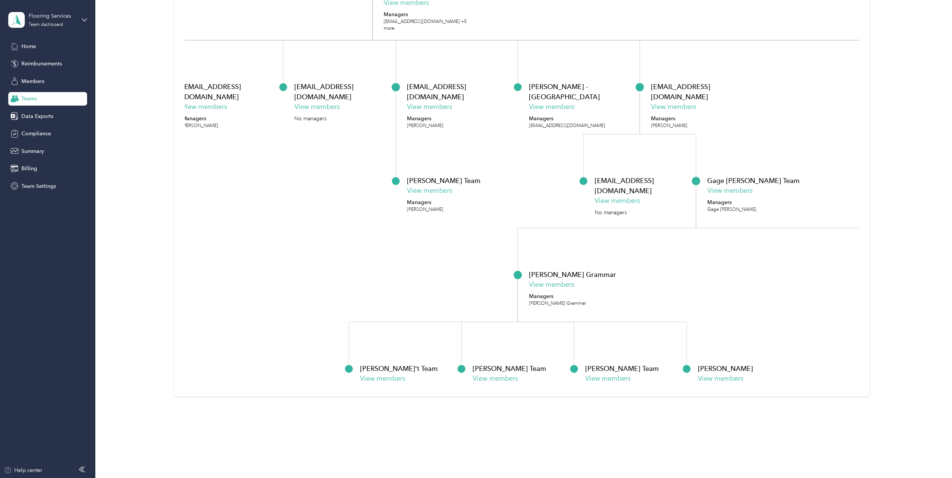
drag, startPoint x: 744, startPoint y: 413, endPoint x: 588, endPoint y: 403, distance: 156.6
click at [588, 403] on div "Teams New team Teams are groups of members. Teams can have different settings, …" at bounding box center [521, 153] width 853 height 575
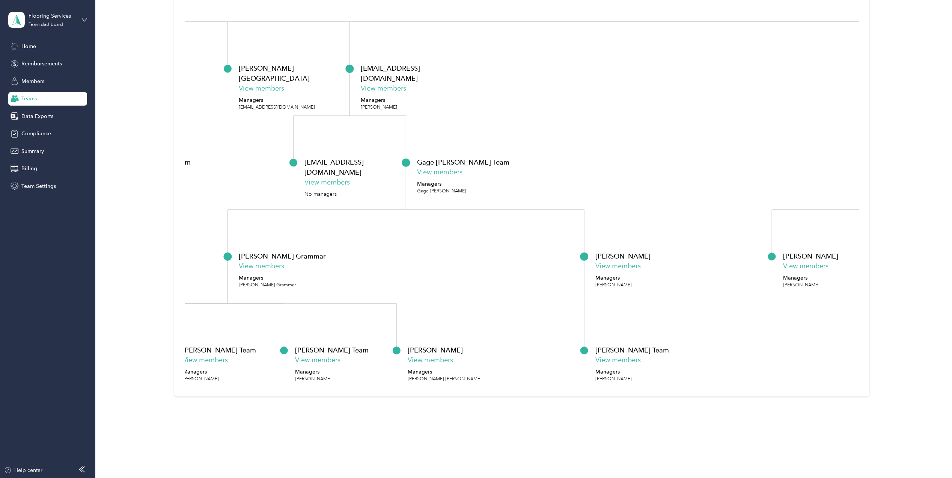
drag, startPoint x: 691, startPoint y: 301, endPoint x: 379, endPoint y: 276, distance: 313.1
click at [379, 275] on icon "Flooring Services View members Managers [EMAIL_ADDRESS][DOMAIN_NAME] +5 more [P…" at bounding box center [522, 171] width 675 height 430
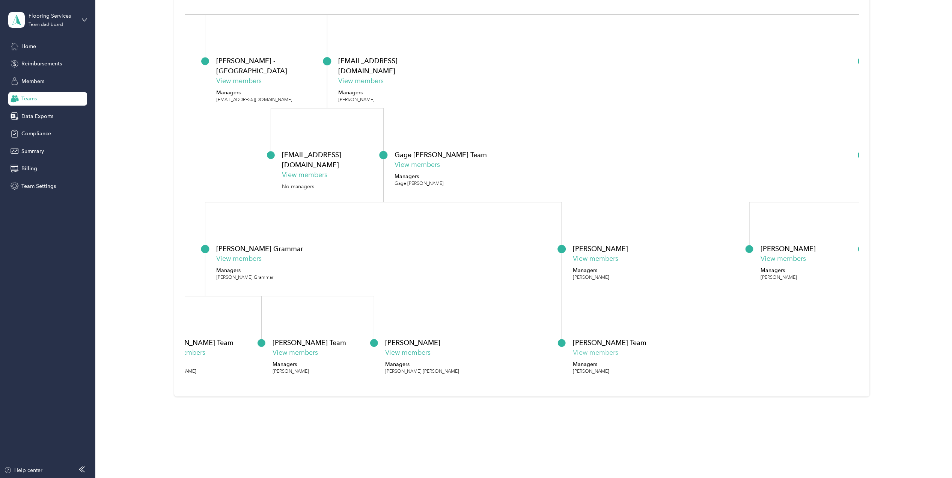
click at [589, 352] on button "View members" at bounding box center [595, 352] width 45 height 10
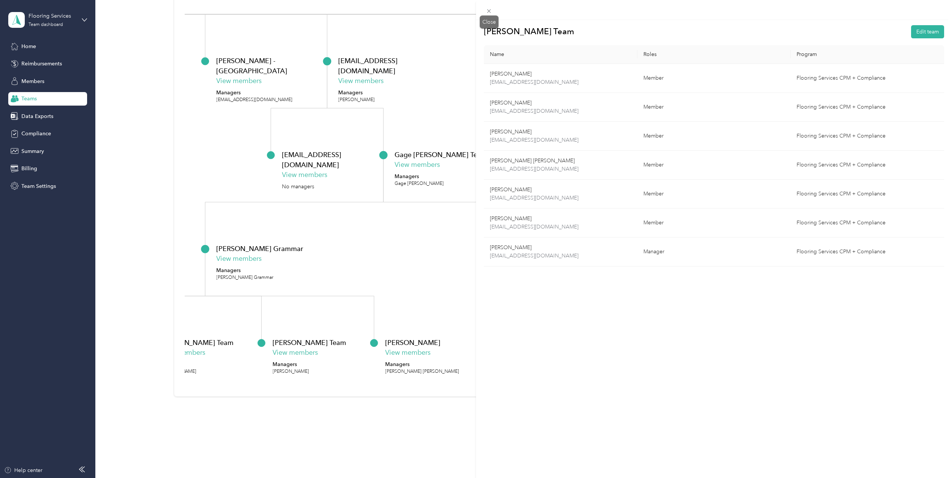
click at [490, 12] on icon at bounding box center [489, 11] width 4 height 4
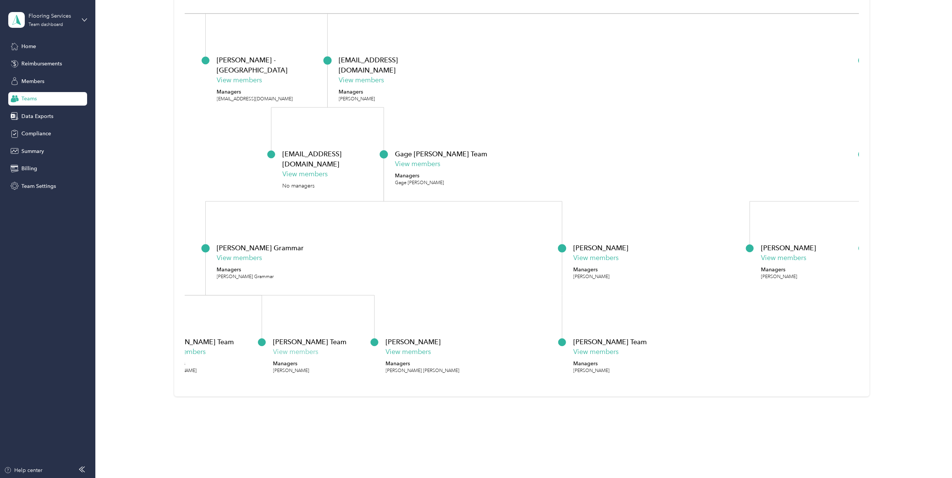
click at [287, 349] on button "View members" at bounding box center [295, 352] width 45 height 10
click at [288, 351] on button "View members" at bounding box center [295, 352] width 45 height 10
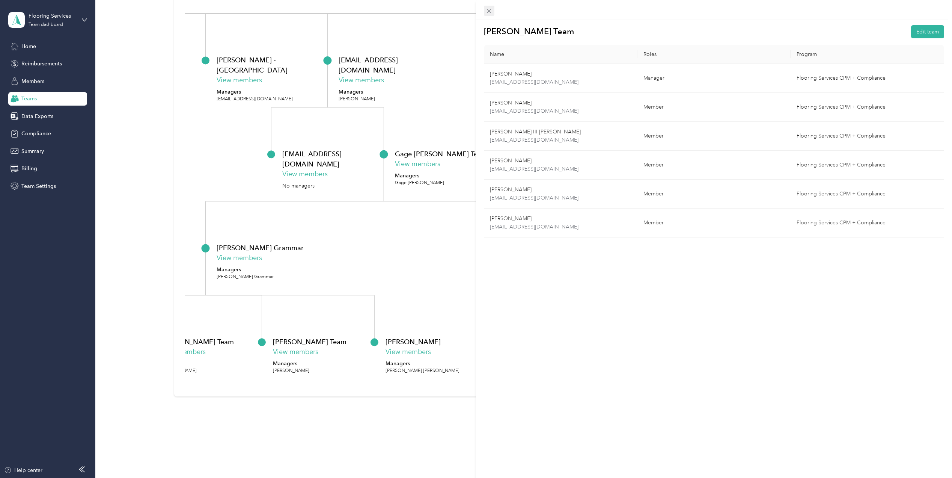
click at [491, 6] on span at bounding box center [489, 11] width 11 height 11
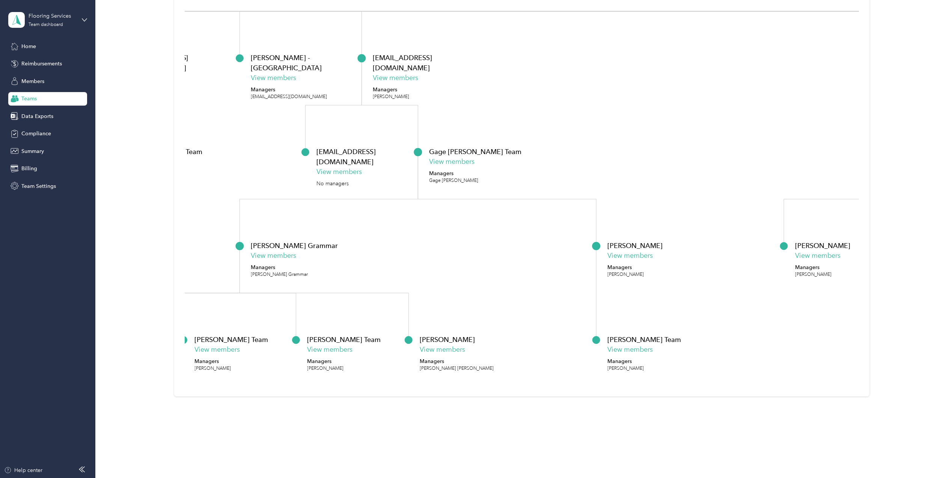
drag, startPoint x: 260, startPoint y: 355, endPoint x: 366, endPoint y: 346, distance: 106.3
click at [288, 346] on div "[PERSON_NAME] Team View members Managers [PERSON_NAME]" at bounding box center [242, 353] width 94 height 38
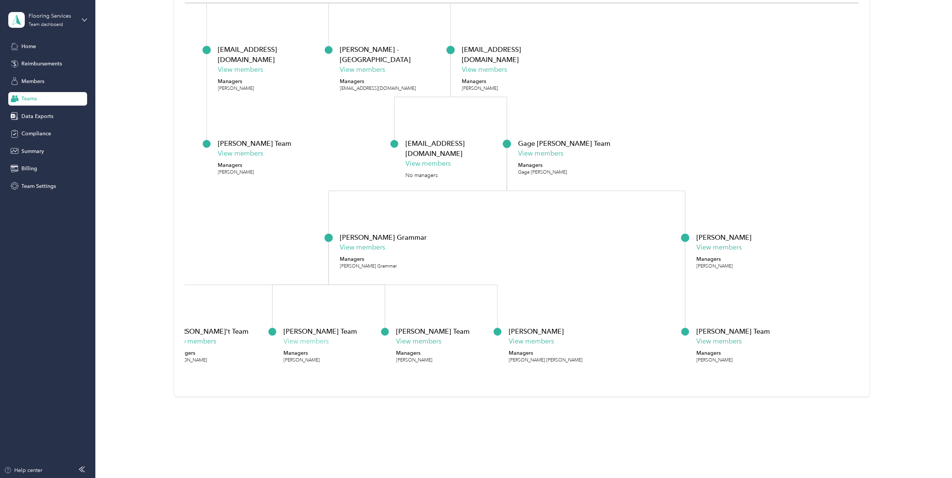
click at [307, 341] on button "View members" at bounding box center [306, 341] width 45 height 10
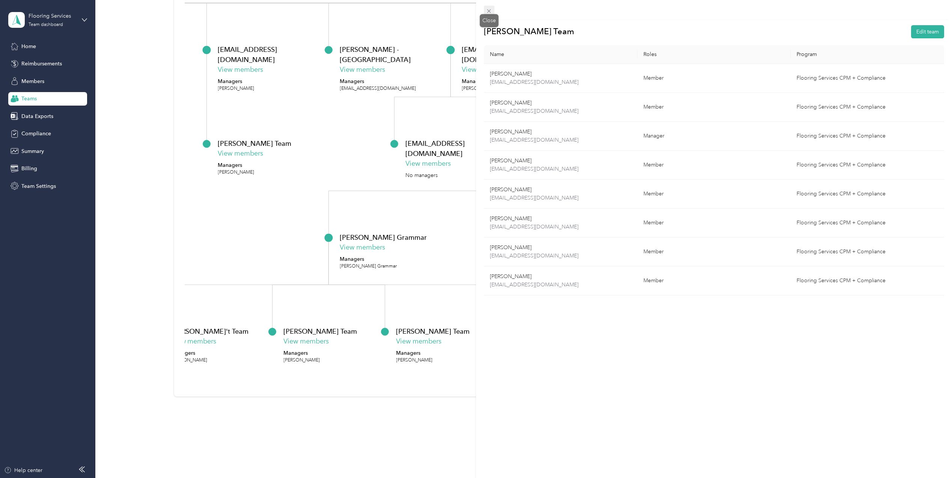
click at [489, 8] on icon at bounding box center [489, 11] width 6 height 6
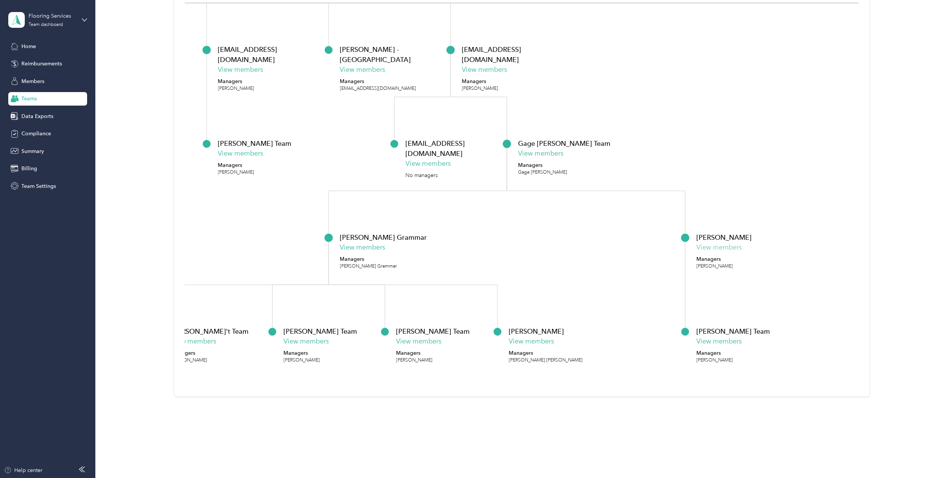
click at [712, 246] on button "View members" at bounding box center [719, 247] width 45 height 10
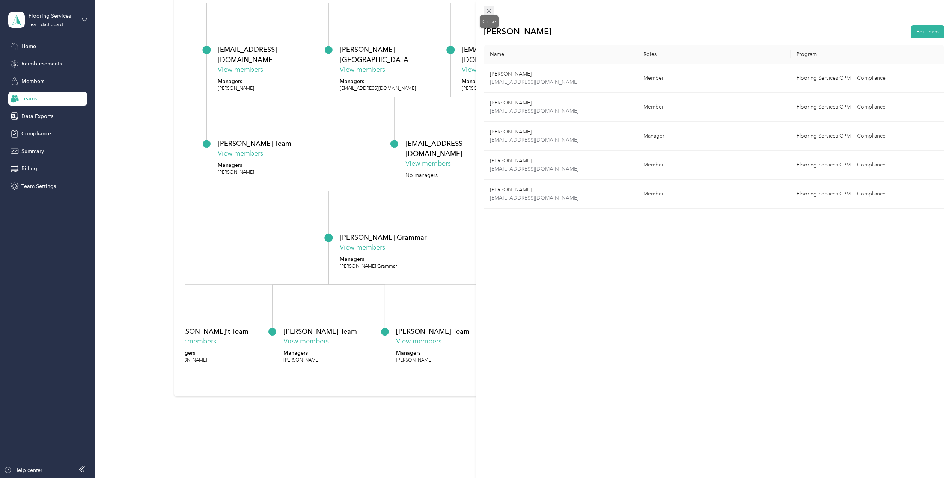
click at [487, 11] on icon at bounding box center [489, 11] width 6 height 6
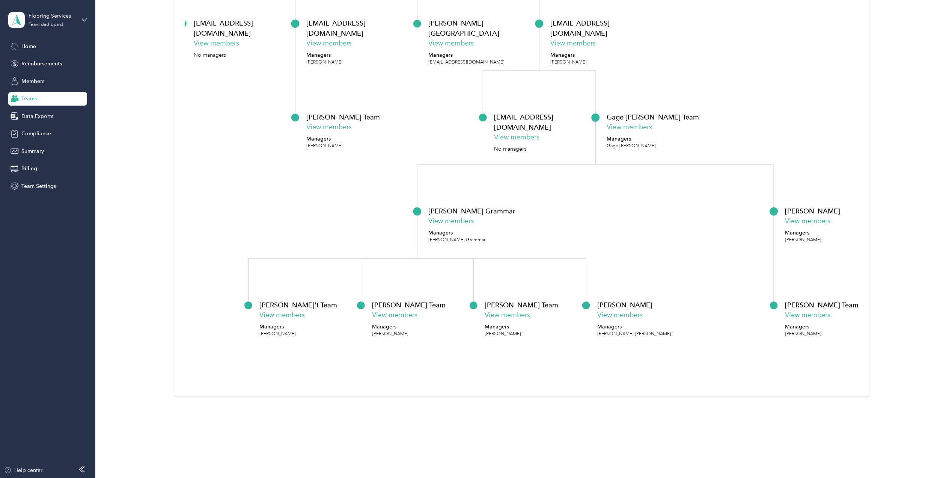
drag, startPoint x: 502, startPoint y: 230, endPoint x: 590, endPoint y: 206, distance: 90.4
click at [590, 206] on icon "Flooring Services View members Managers [EMAIL_ADDRESS][DOMAIN_NAME] +5 more [P…" at bounding box center [522, 171] width 675 height 430
click at [451, 219] on button "View members" at bounding box center [454, 220] width 45 height 10
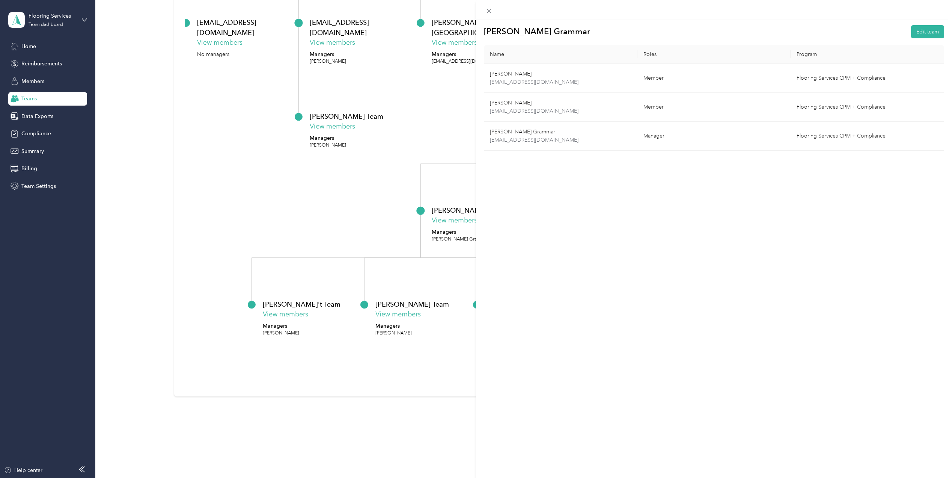
drag, startPoint x: 287, startPoint y: 447, endPoint x: 134, endPoint y: 432, distance: 154.0
click at [134, 432] on div "[PERSON_NAME] Grammar Edit team Name Roles Program [PERSON_NAME] [EMAIL_ADDRESS…" at bounding box center [476, 239] width 952 height 478
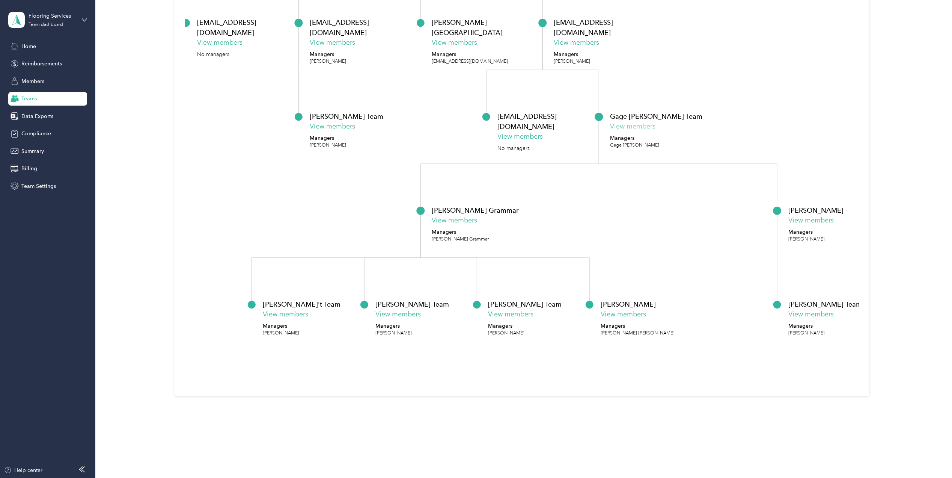
click at [633, 125] on button "View members" at bounding box center [632, 126] width 45 height 10
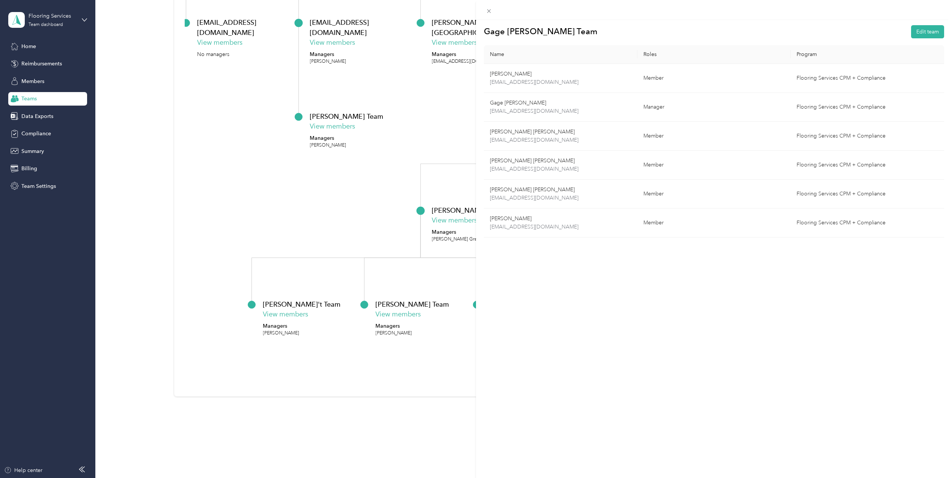
click at [306, 179] on div "Gage [PERSON_NAME] Team Edit team Name Roles Program [PERSON_NAME] [PERSON_NAME…" at bounding box center [476, 239] width 952 height 478
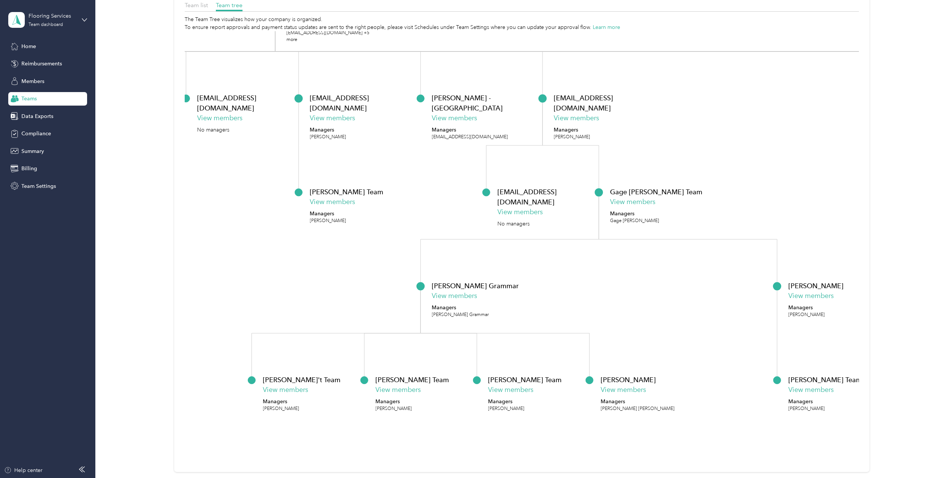
scroll to position [0, 0]
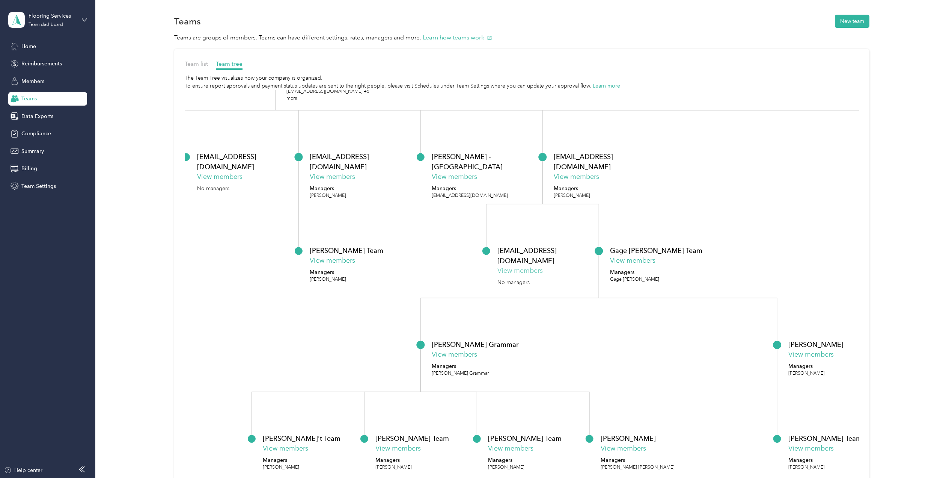
click at [516, 266] on button "View members" at bounding box center [520, 271] width 45 height 10
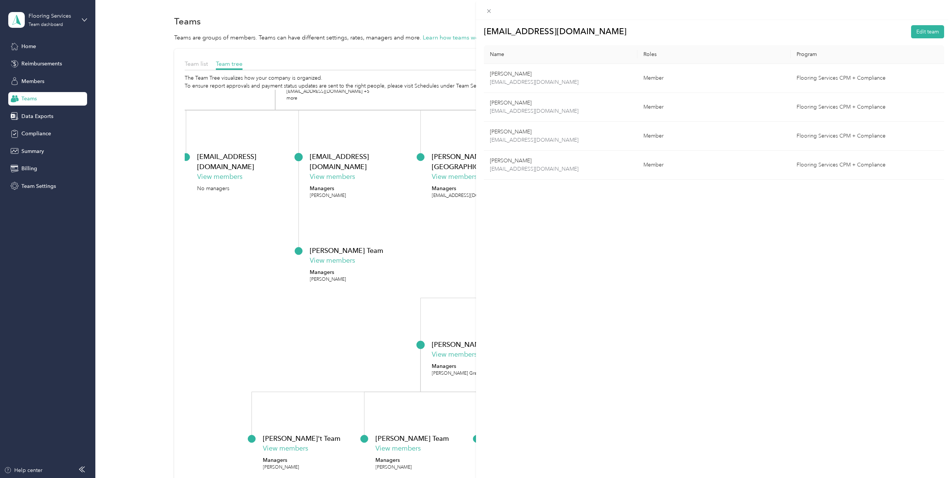
click at [441, 239] on div "[EMAIL_ADDRESS][DOMAIN_NAME] Edit team Name Roles Program [PERSON_NAME] [PERSON…" at bounding box center [476, 239] width 952 height 478
